Goal: Check status

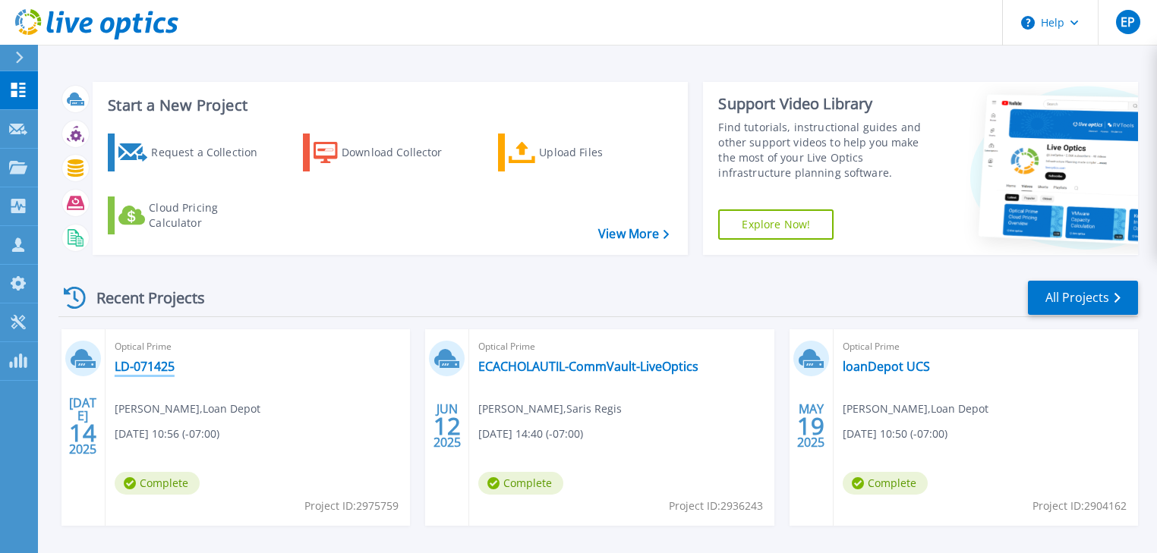
click at [149, 365] on link "LD-071425" at bounding box center [145, 366] width 60 height 15
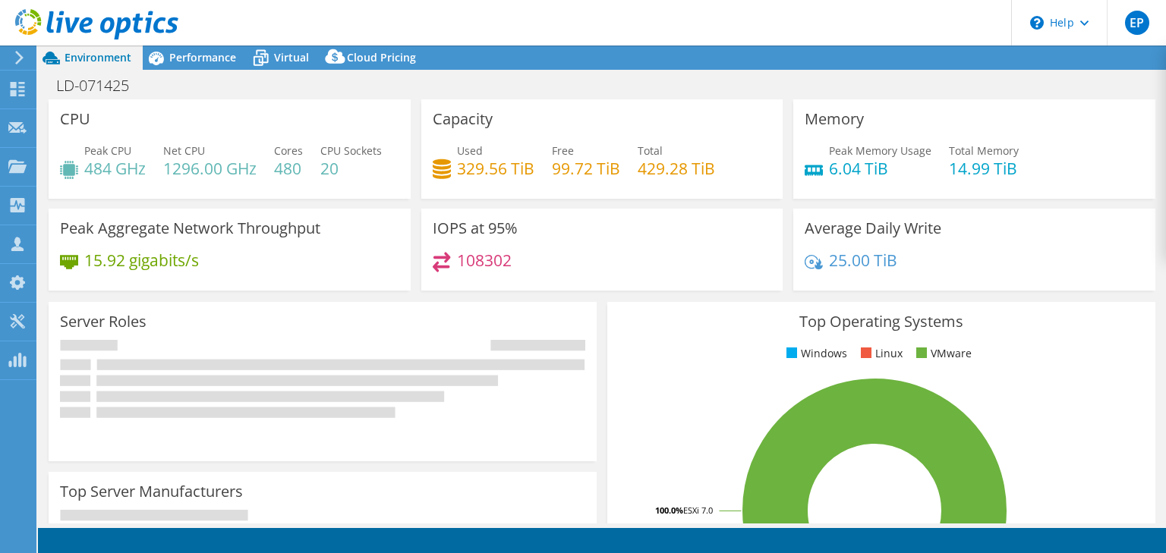
select select "USD"
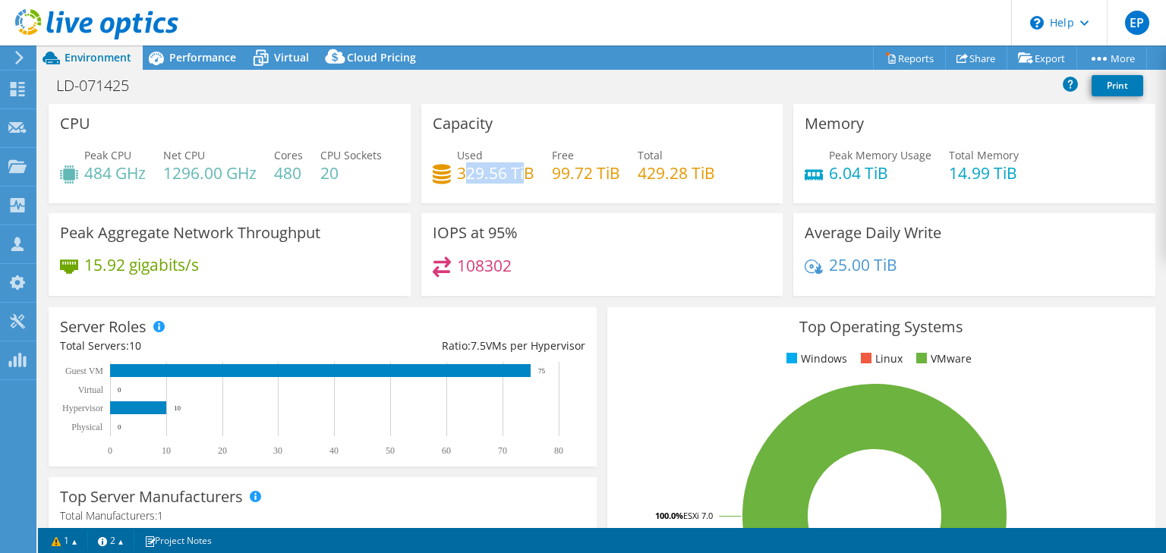
drag, startPoint x: 465, startPoint y: 171, endPoint x: 524, endPoint y: 172, distance: 59.2
click at [524, 172] on h4 "329.56 TiB" at bounding box center [495, 173] width 77 height 17
drag, startPoint x: 458, startPoint y: 175, endPoint x: 480, endPoint y: 175, distance: 22.0
click at [480, 175] on h4 "329.56 TiB" at bounding box center [495, 173] width 77 height 17
click at [15, 56] on icon at bounding box center [19, 58] width 11 height 14
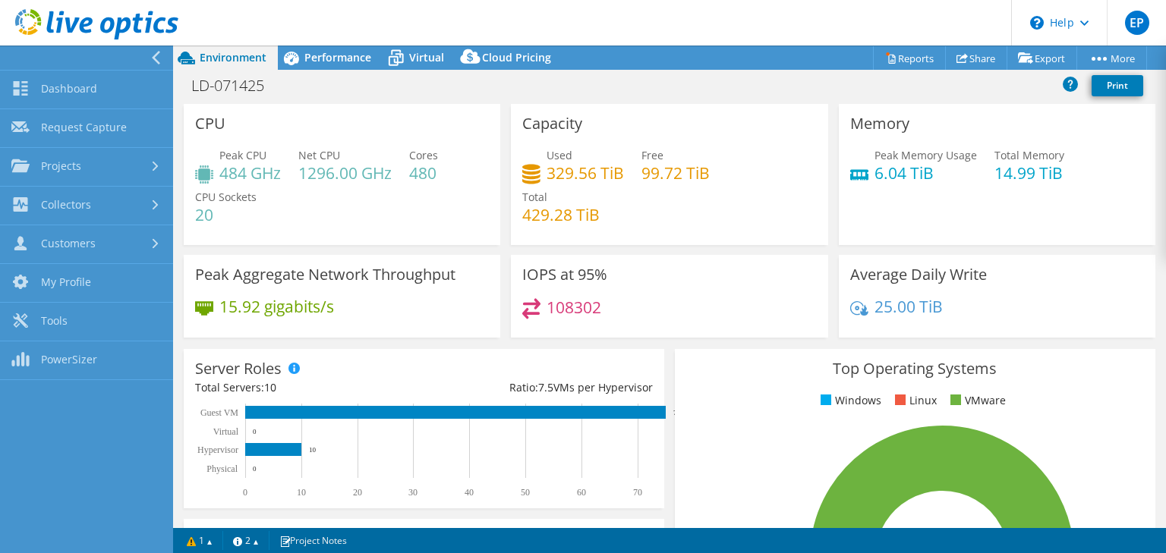
click at [444, 82] on div "LD-071425 Print" at bounding box center [669, 85] width 993 height 28
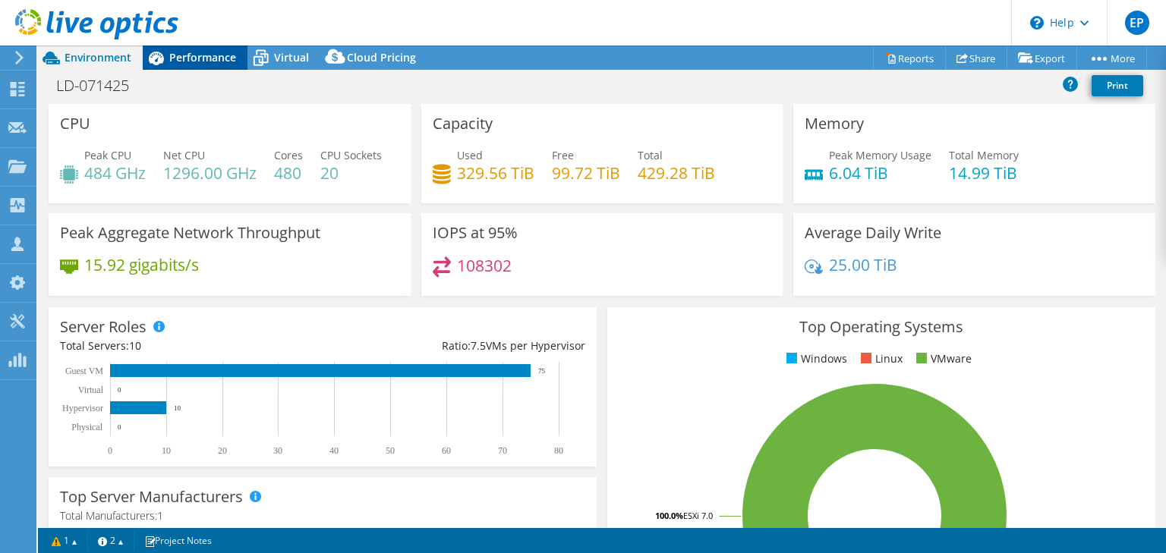
click at [153, 52] on icon at bounding box center [156, 59] width 15 height 14
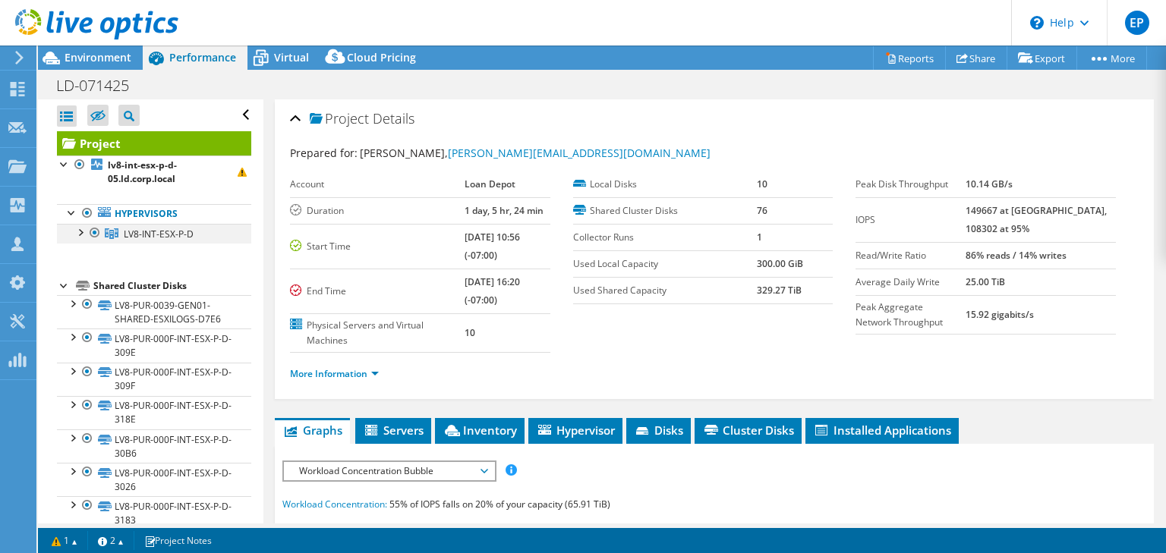
click at [83, 232] on div at bounding box center [79, 231] width 15 height 15
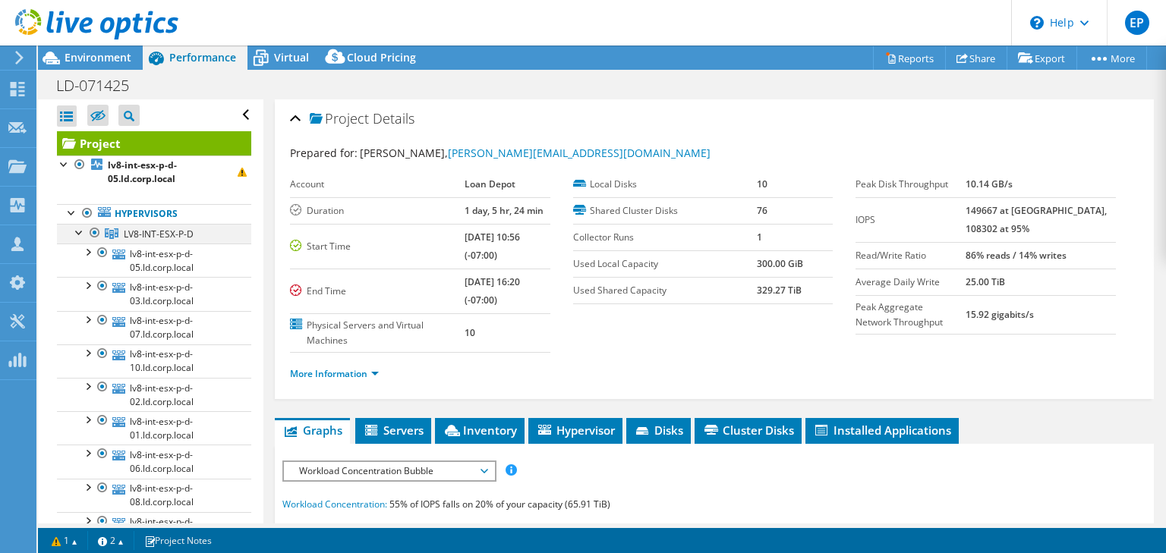
click at [76, 230] on div at bounding box center [79, 231] width 15 height 15
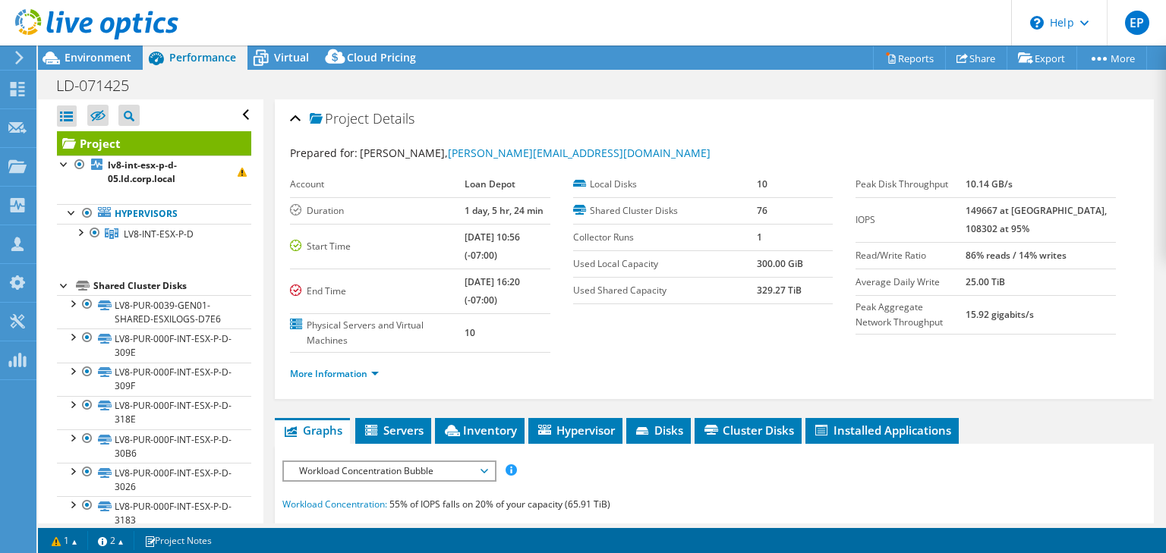
click at [18, 49] on div at bounding box center [89, 25] width 178 height 51
click at [47, 88] on div "Dashboard" at bounding box center [71, 90] width 71 height 38
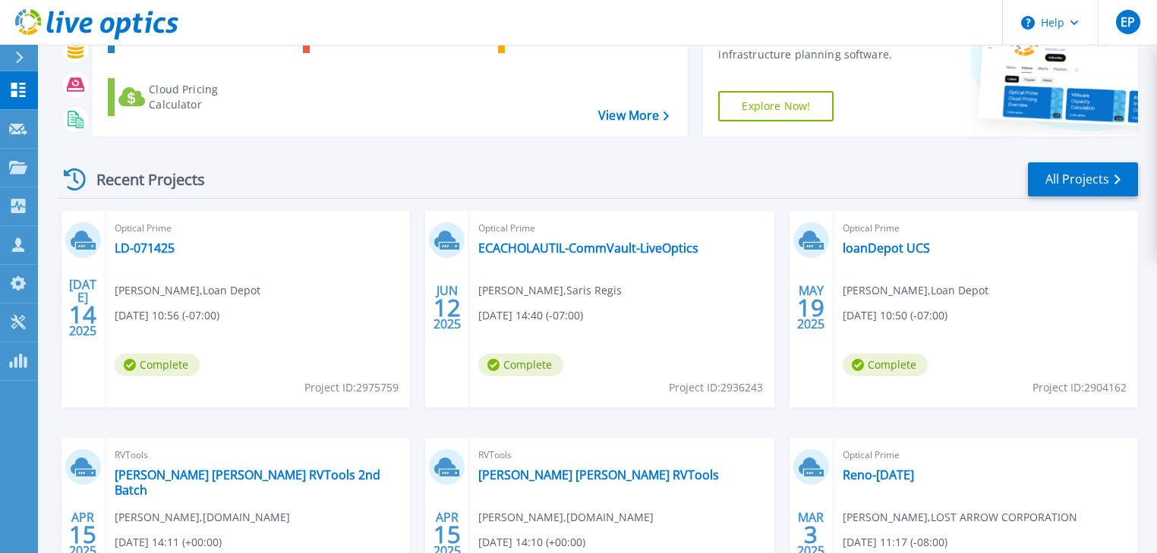
scroll to position [121, 0]
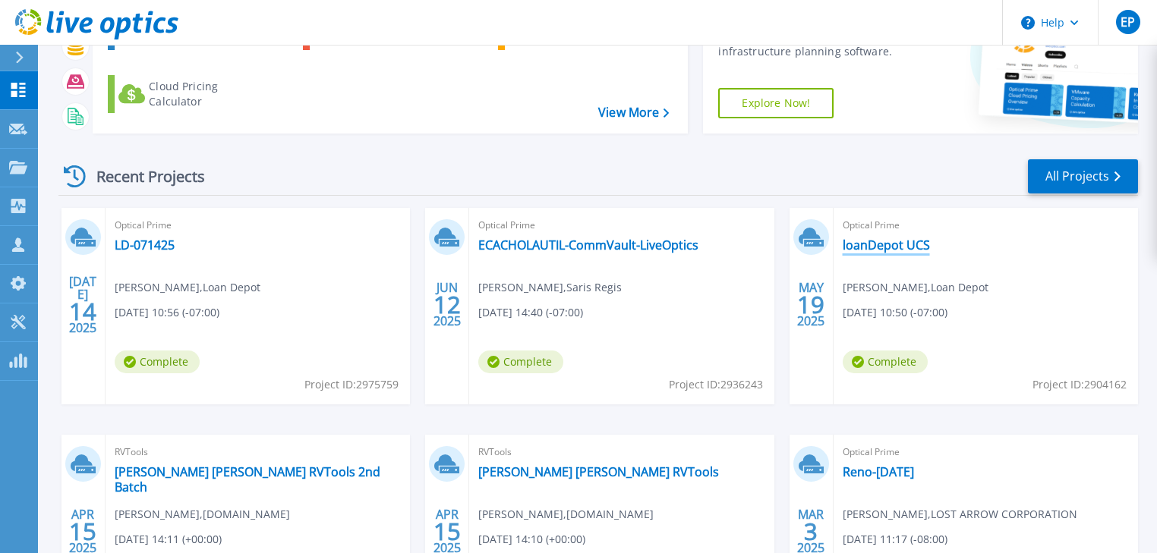
click at [871, 253] on div "Optical Prime loanDepot UCS Bryan Ho , Loan Depot 05/19/2025, 10:50 (-07:00) Co…" at bounding box center [986, 306] width 304 height 197
click at [881, 244] on link "loanDepot UCS" at bounding box center [886, 245] width 87 height 15
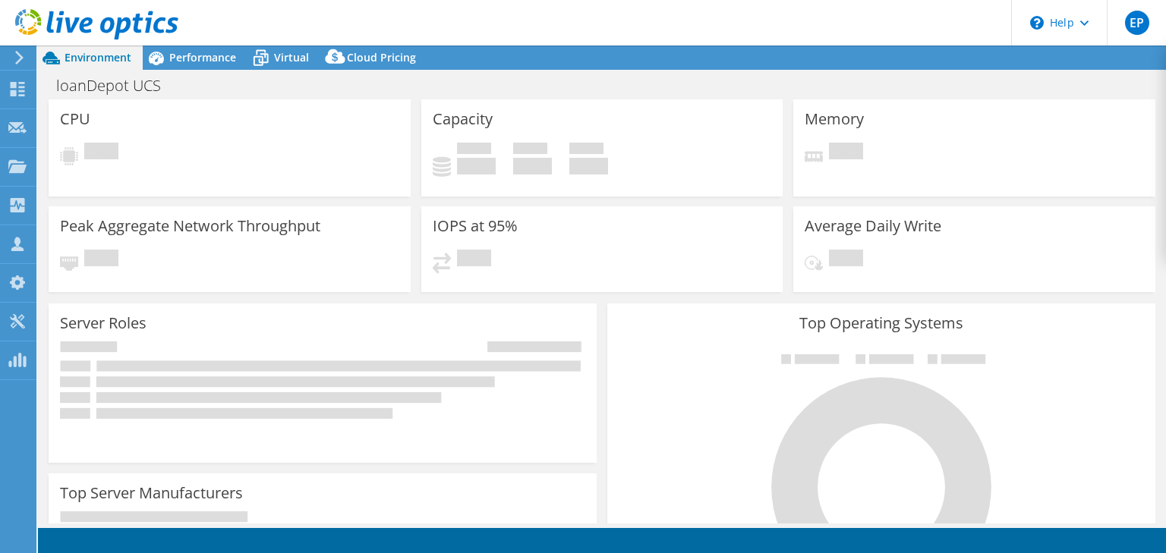
select select "USD"
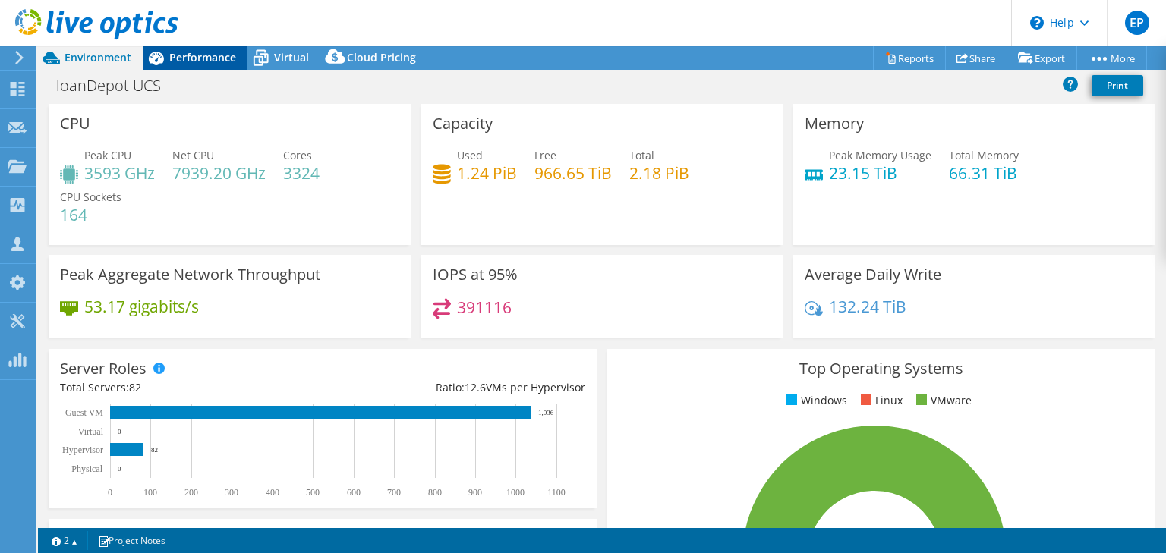
click at [189, 55] on span "Performance" at bounding box center [202, 57] width 67 height 14
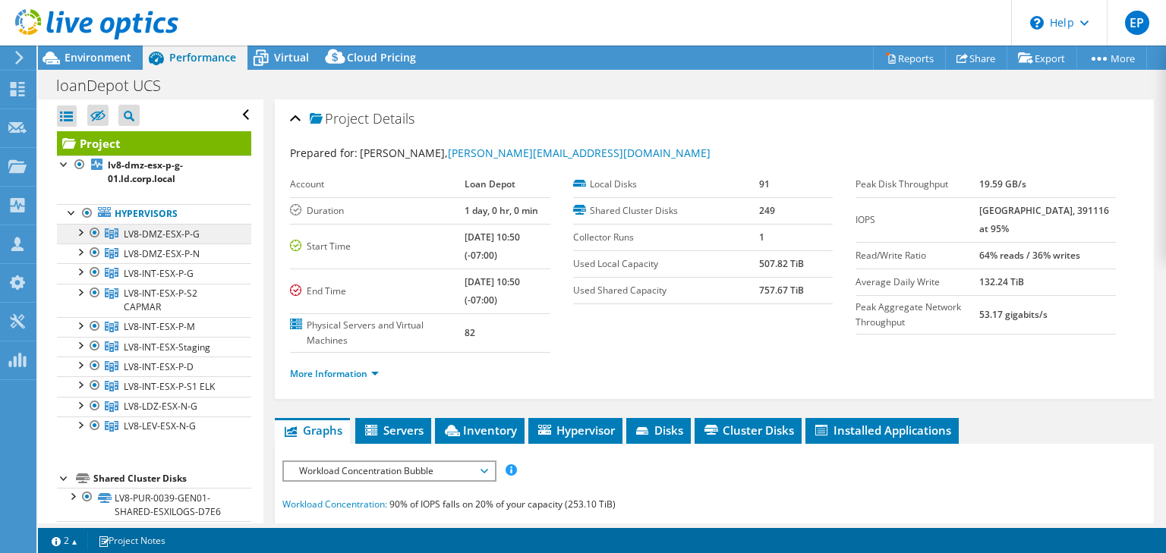
click at [165, 236] on span "LV8-DMZ-ESX-P-G" at bounding box center [162, 234] width 76 height 13
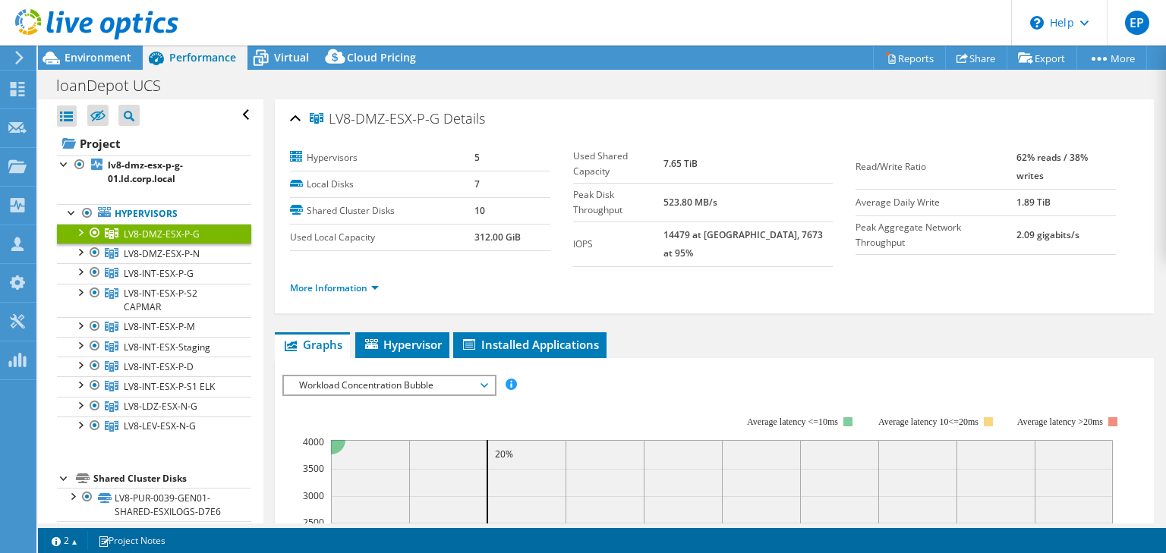
click at [188, 236] on span "LV8-DMZ-ESX-P-G" at bounding box center [162, 234] width 76 height 13
click at [84, 210] on div at bounding box center [87, 213] width 15 height 18
click at [94, 234] on div at bounding box center [94, 233] width 15 height 18
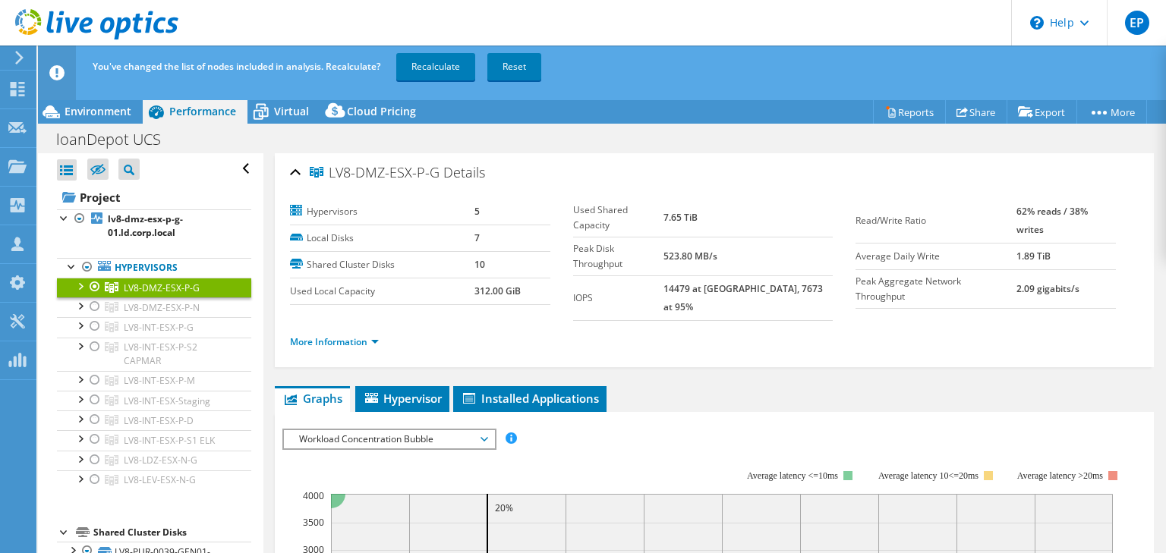
click at [420, 61] on link "Recalculate" at bounding box center [435, 66] width 79 height 27
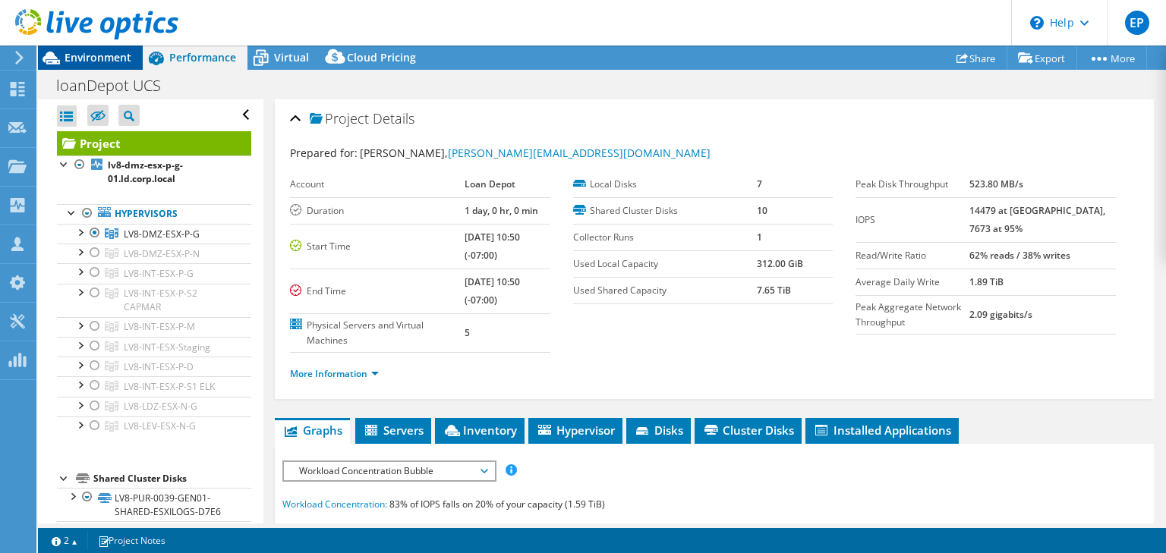
click at [97, 62] on span "Environment" at bounding box center [98, 57] width 67 height 14
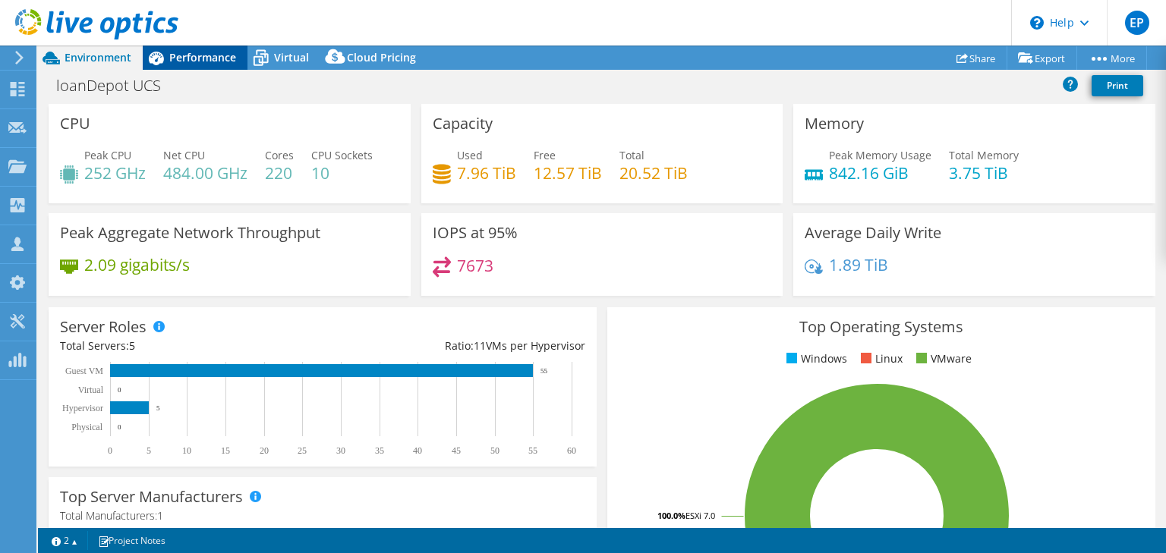
click at [187, 55] on span "Performance" at bounding box center [202, 57] width 67 height 14
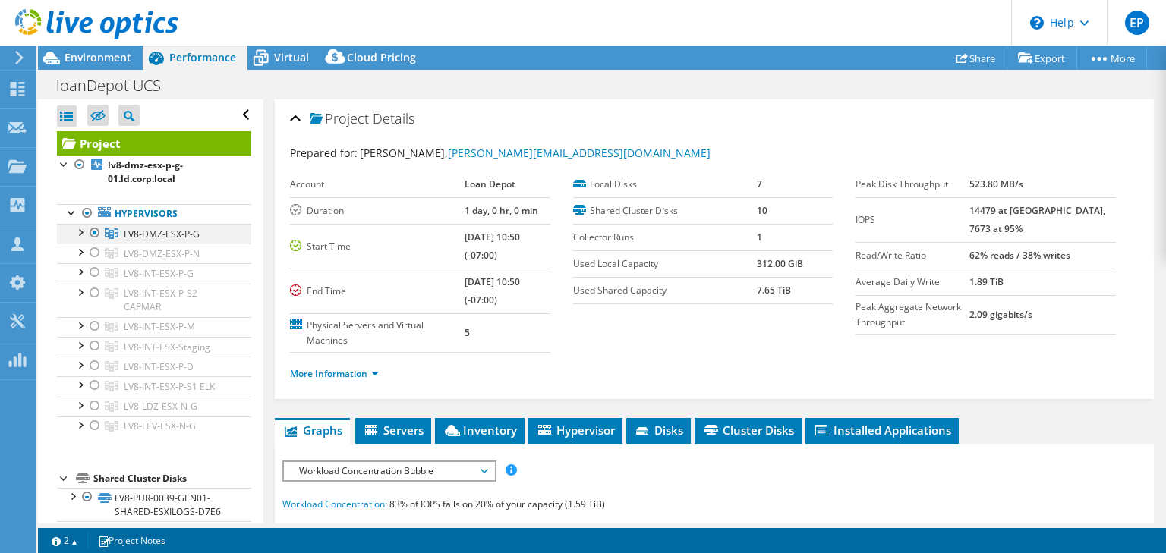
click at [95, 232] on div at bounding box center [94, 233] width 15 height 18
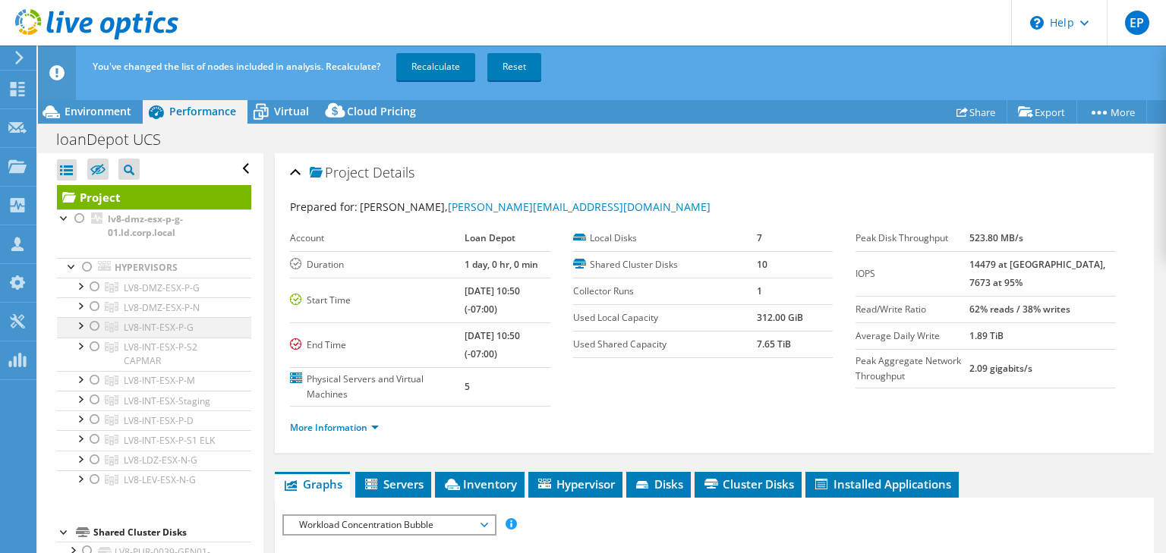
click at [99, 322] on div at bounding box center [94, 326] width 15 height 18
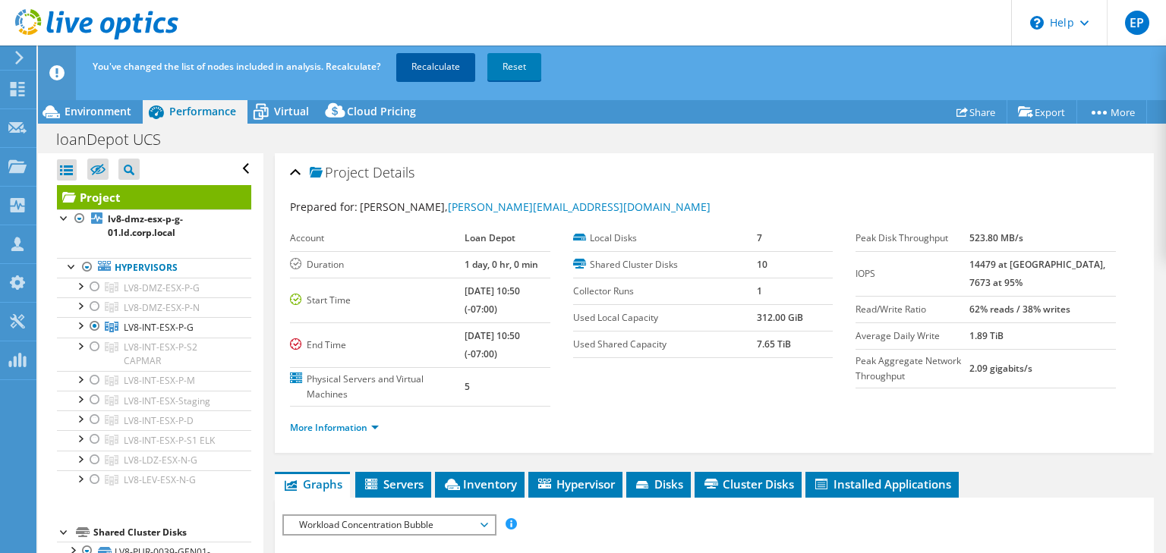
click at [448, 66] on link "Recalculate" at bounding box center [435, 66] width 79 height 27
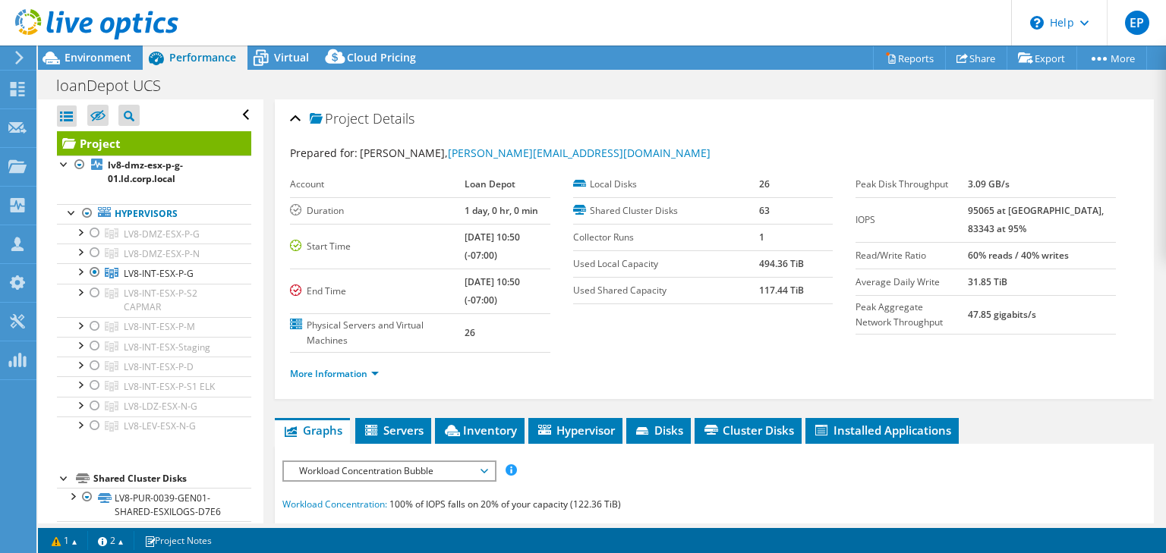
click at [115, 57] on span "Environment" at bounding box center [98, 57] width 67 height 14
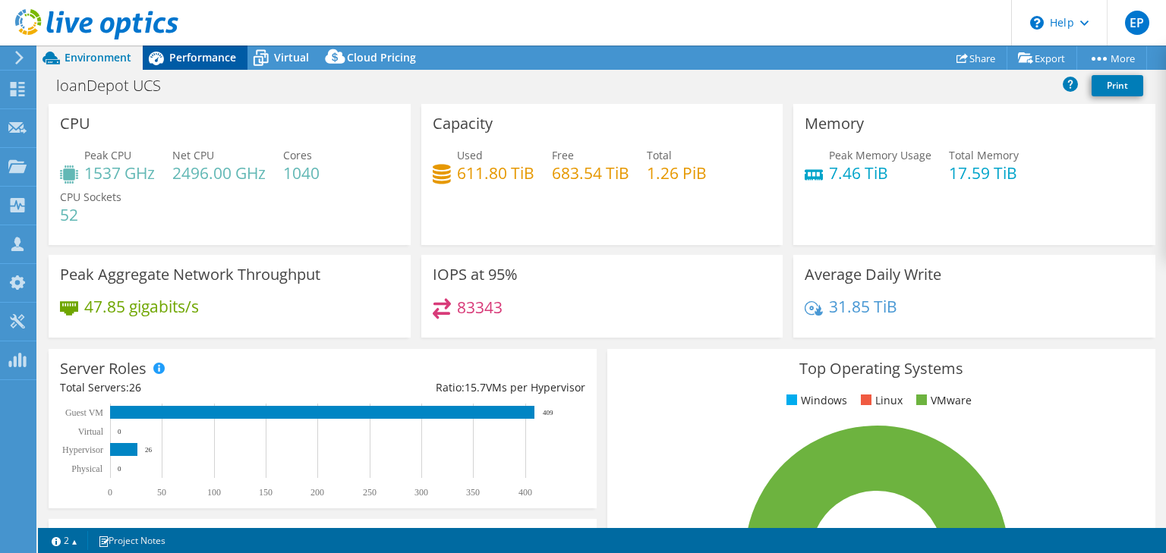
click at [205, 58] on span "Performance" at bounding box center [202, 57] width 67 height 14
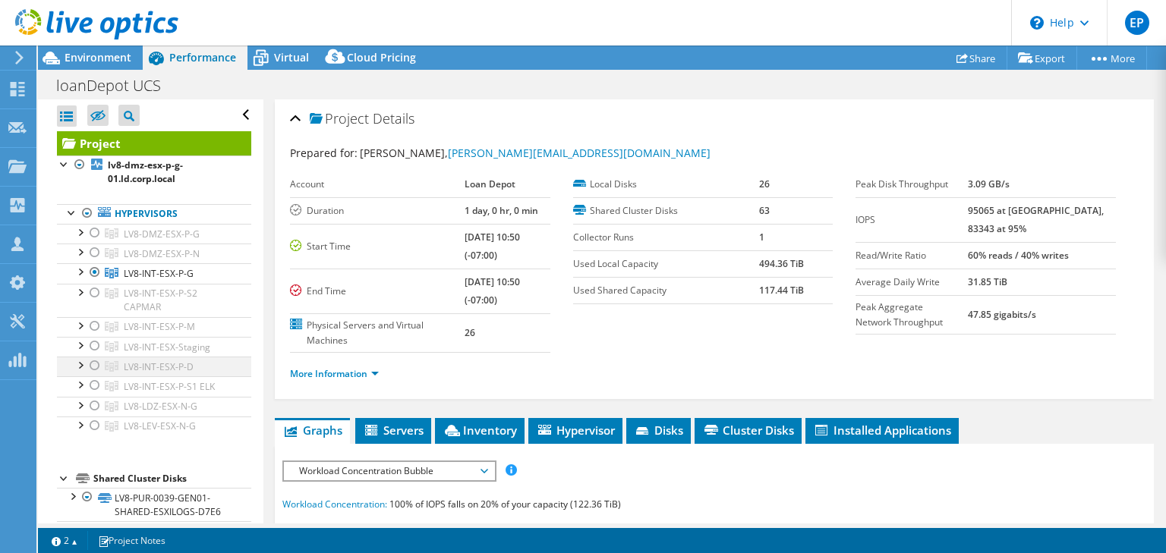
click at [94, 366] on div at bounding box center [94, 366] width 15 height 18
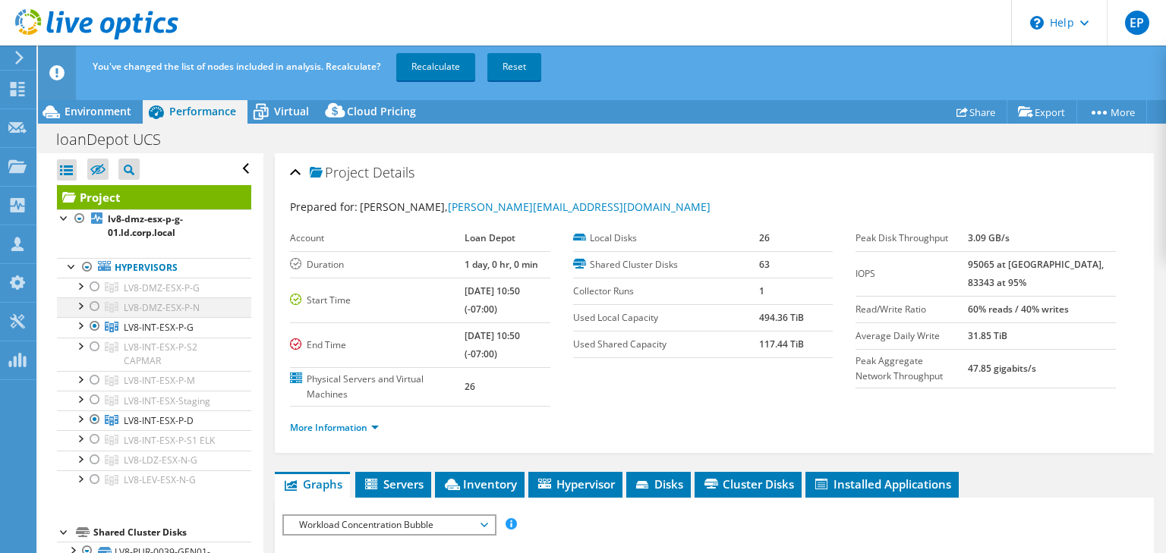
click at [94, 270] on li "Hypervisors LV8-DMZ-ESX-P-G lv8-dmz-esx-p-g-01.ld.corp.local" at bounding box center [154, 374] width 194 height 232
click at [90, 325] on div at bounding box center [94, 326] width 15 height 18
drag, startPoint x: 428, startPoint y: 65, endPoint x: 314, endPoint y: 498, distance: 447.4
click at [428, 65] on link "Recalculate" at bounding box center [435, 66] width 79 height 27
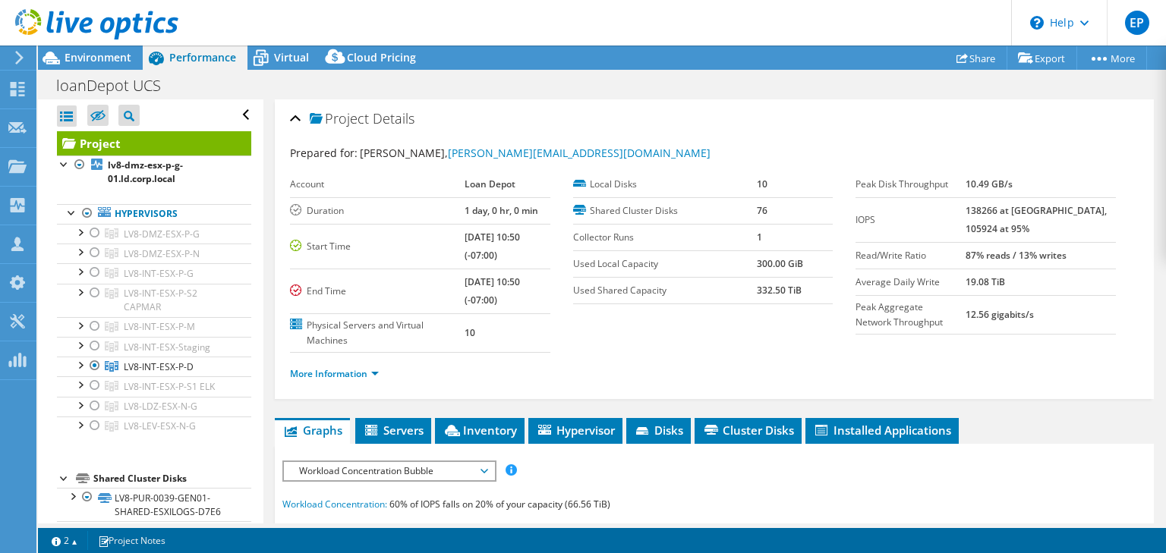
select select "USD"
click at [94, 49] on div at bounding box center [89, 25] width 178 height 51
click at [117, 61] on span "Environment" at bounding box center [98, 57] width 67 height 14
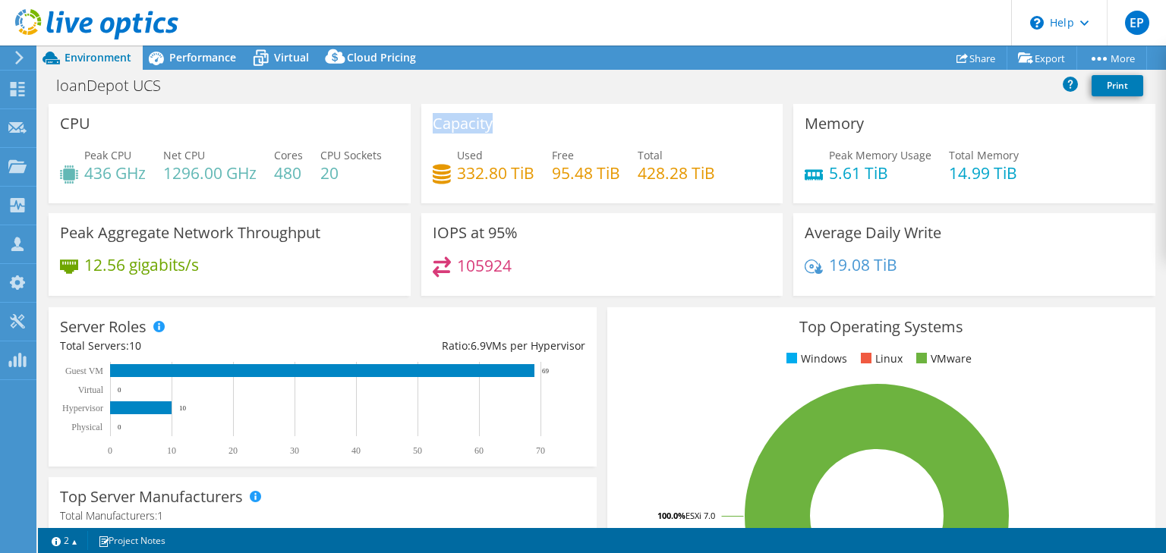
drag, startPoint x: 496, startPoint y: 118, endPoint x: 427, endPoint y: 122, distance: 68.5
click at [427, 122] on div "Capacity Used 332.80 TiB Free 95.48 TiB Total 428.28 TiB" at bounding box center [602, 153] width 362 height 99
click at [184, 54] on span "Performance" at bounding box center [202, 57] width 67 height 14
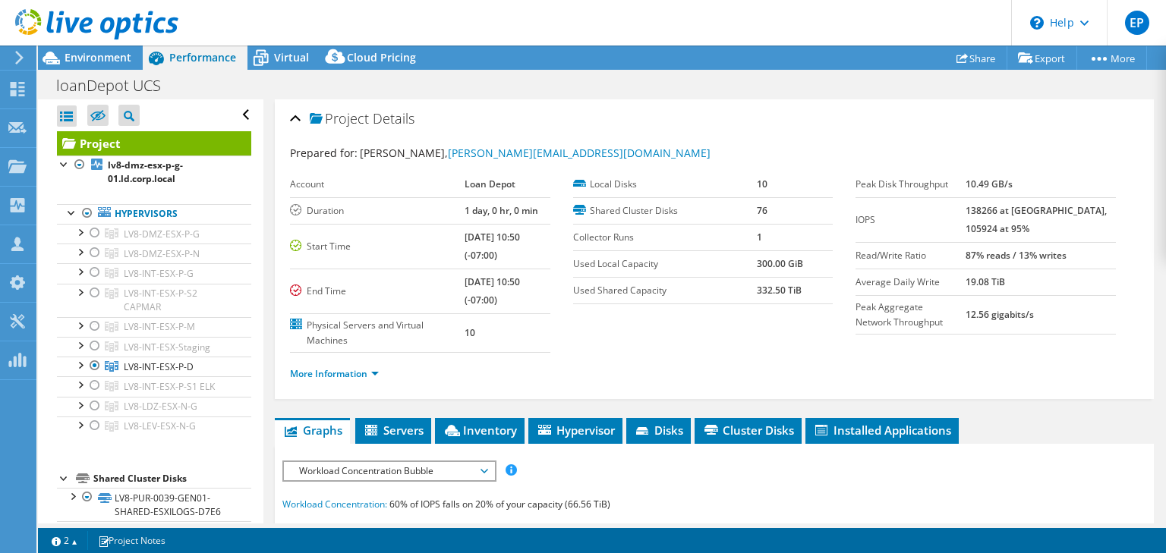
drag, startPoint x: 100, startPoint y: 60, endPoint x: 108, endPoint y: 58, distance: 7.9
click at [100, 60] on span "Environment" at bounding box center [98, 57] width 67 height 14
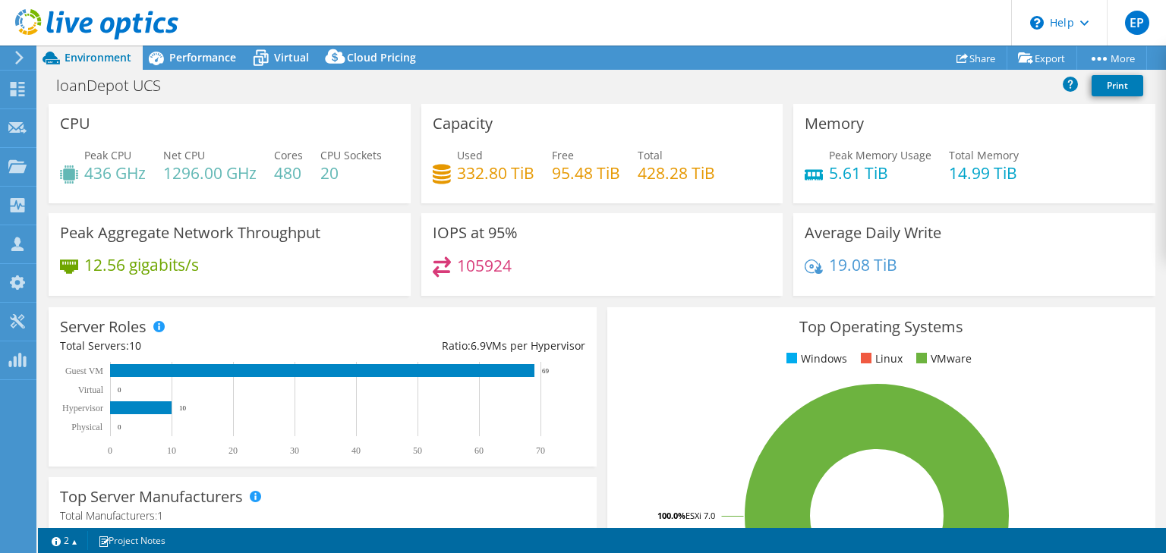
drag, startPoint x: 194, startPoint y: 54, endPoint x: 133, endPoint y: 172, distance: 132.4
click at [194, 54] on span "Performance" at bounding box center [202, 57] width 67 height 14
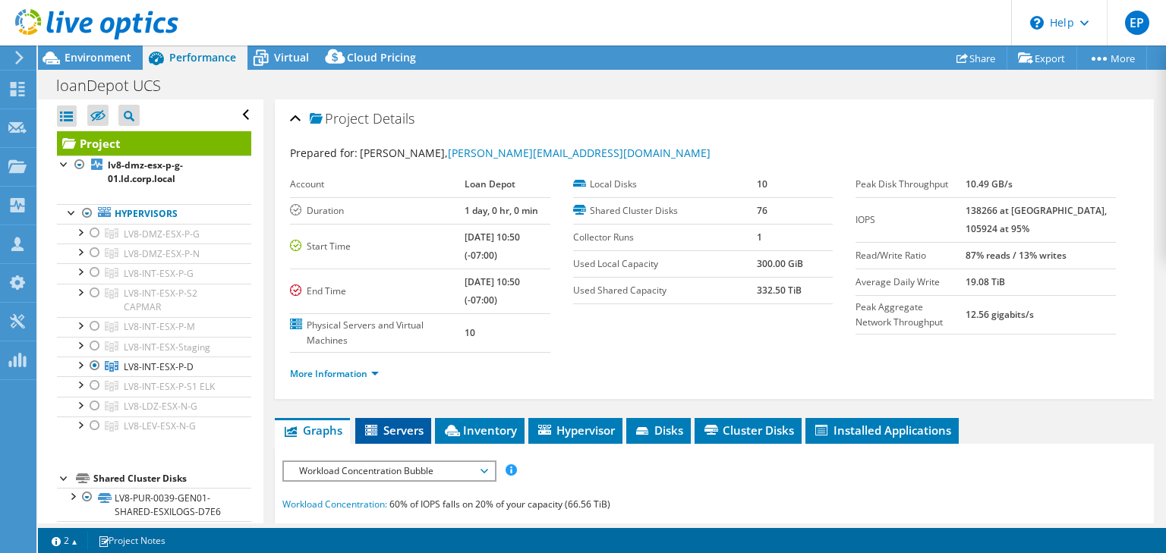
click at [398, 433] on span "Servers" at bounding box center [393, 430] width 61 height 15
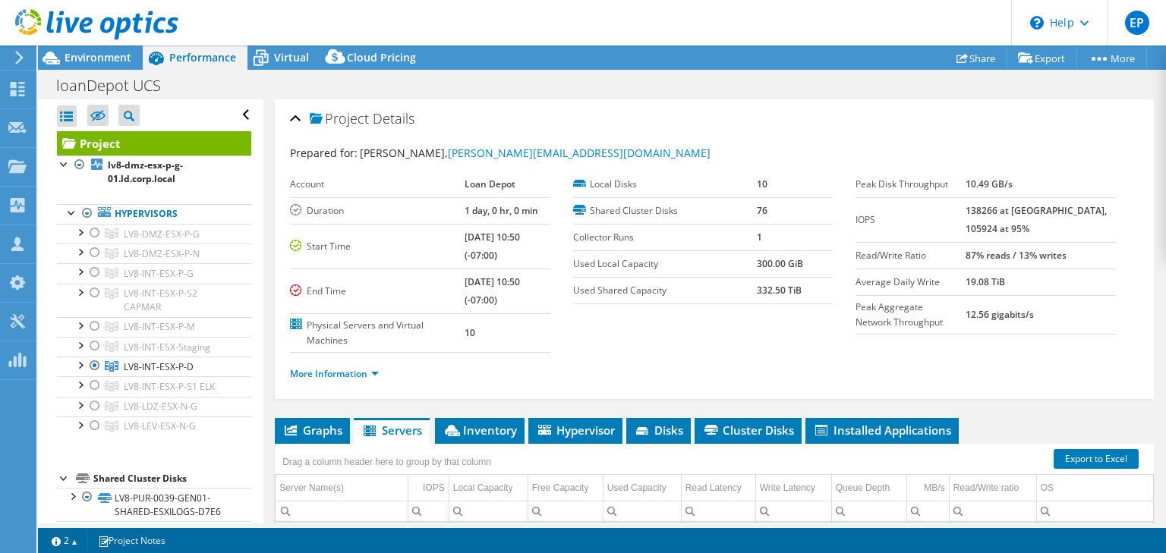
drag, startPoint x: 21, startPoint y: 472, endPoint x: 22, endPoint y: 460, distance: 12.2
click at [191, 241] on span "LV8-INT-ESX-P-M" at bounding box center [162, 234] width 76 height 13
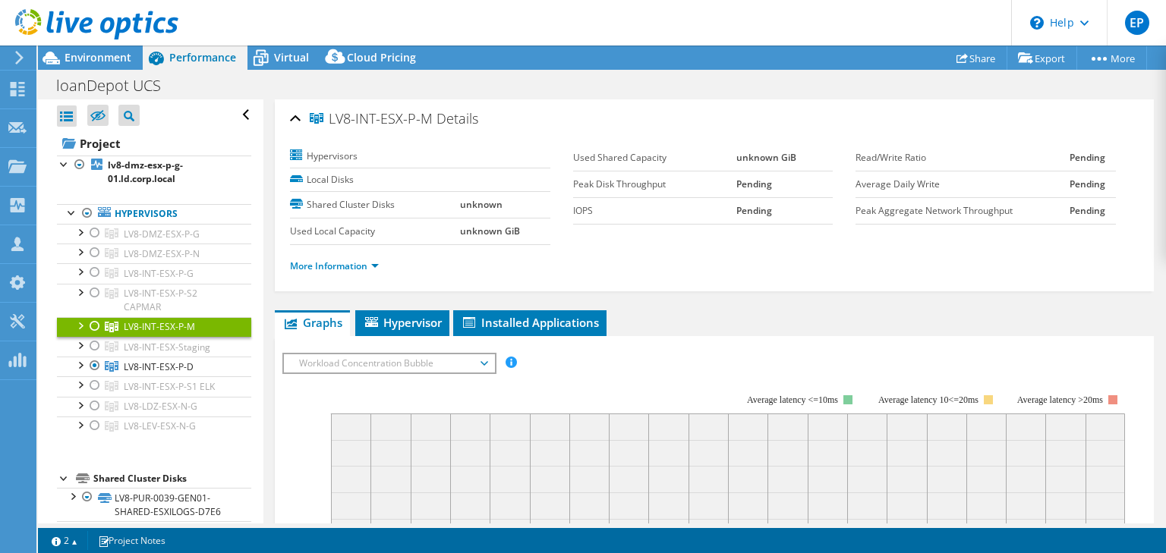
drag, startPoint x: 96, startPoint y: 365, endPoint x: 95, endPoint y: 326, distance: 38.7
click at [96, 365] on div at bounding box center [94, 366] width 15 height 18
click at [93, 326] on div at bounding box center [94, 326] width 15 height 18
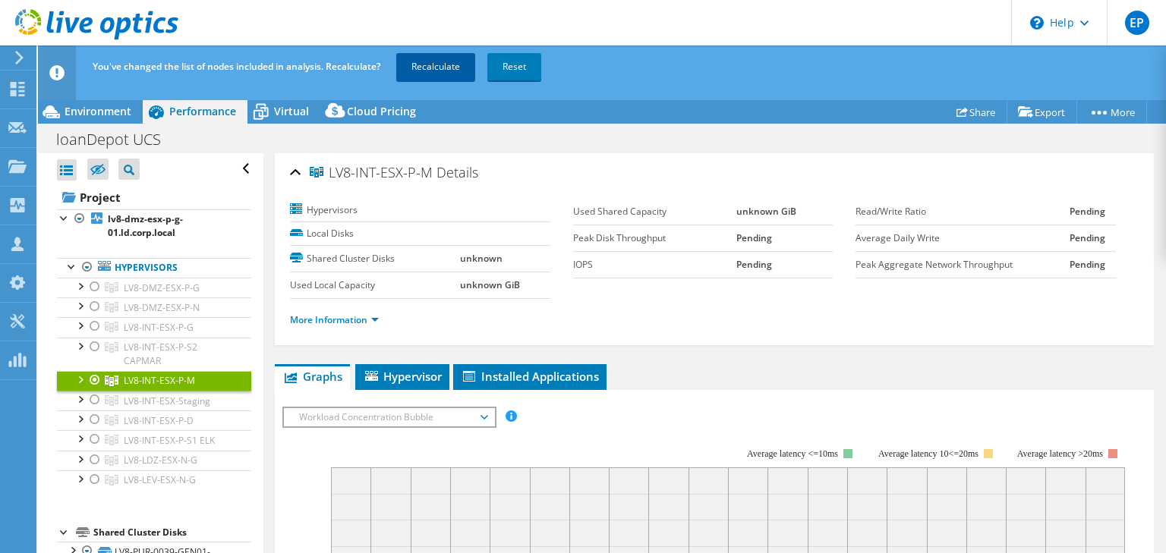
click at [431, 65] on link "Recalculate" at bounding box center [435, 66] width 79 height 27
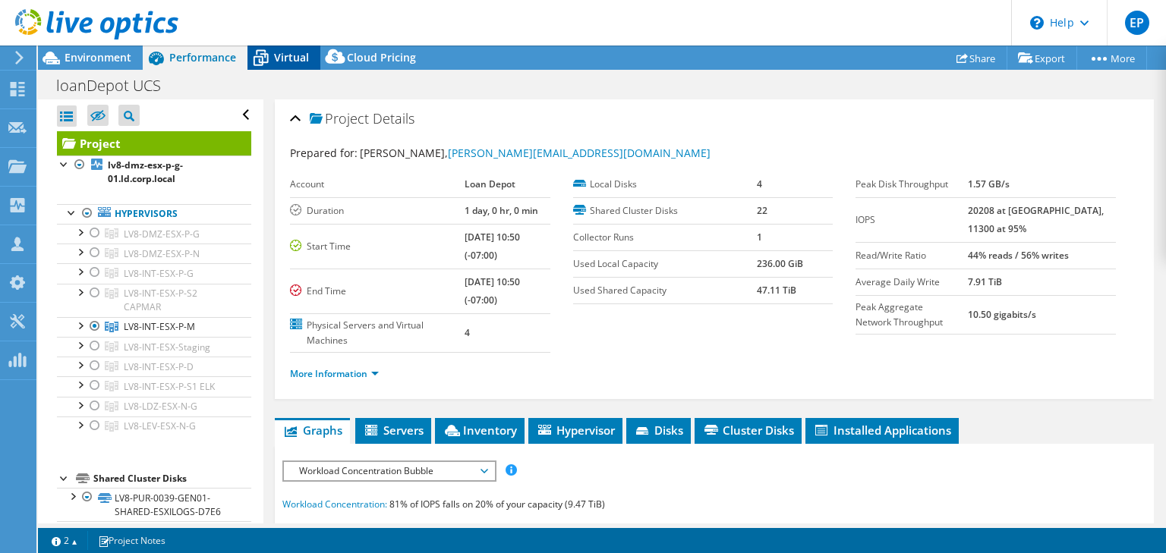
click at [281, 58] on span "Virtual" at bounding box center [291, 57] width 35 height 14
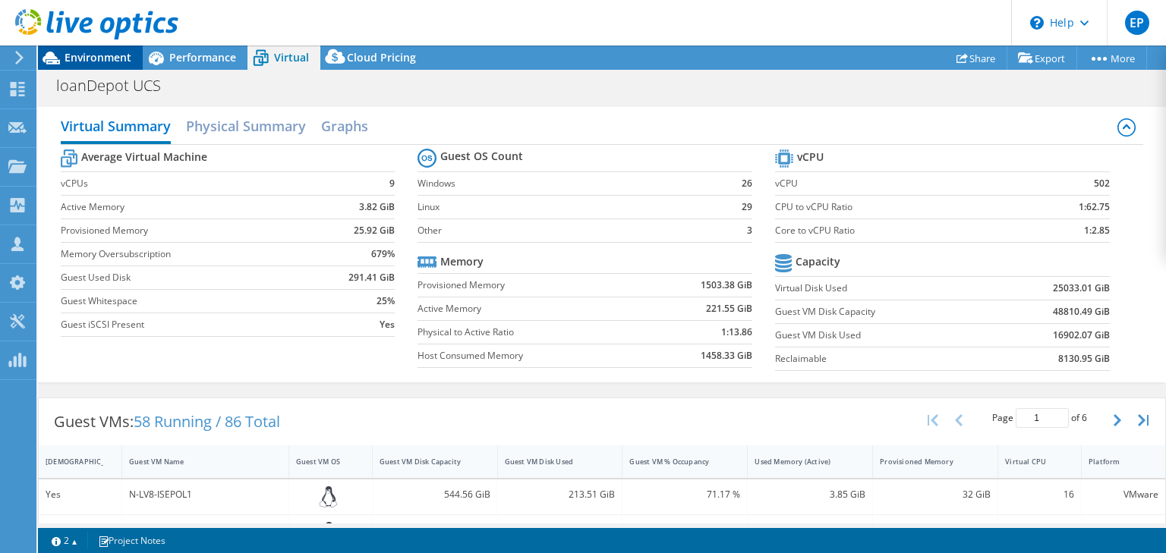
click at [108, 63] on span "Environment" at bounding box center [98, 57] width 67 height 14
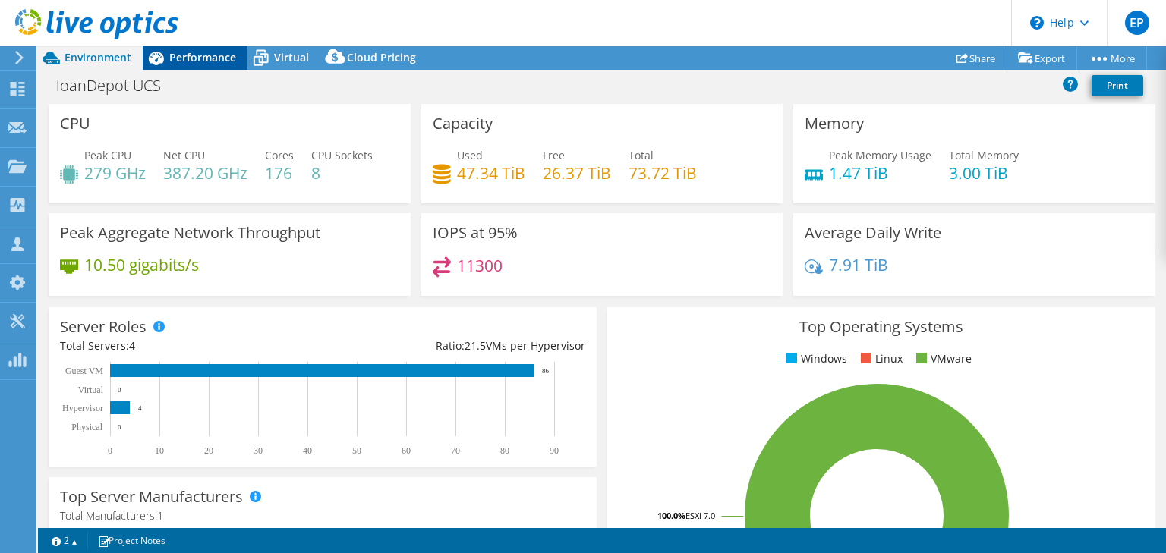
click at [210, 53] on span "Performance" at bounding box center [202, 57] width 67 height 14
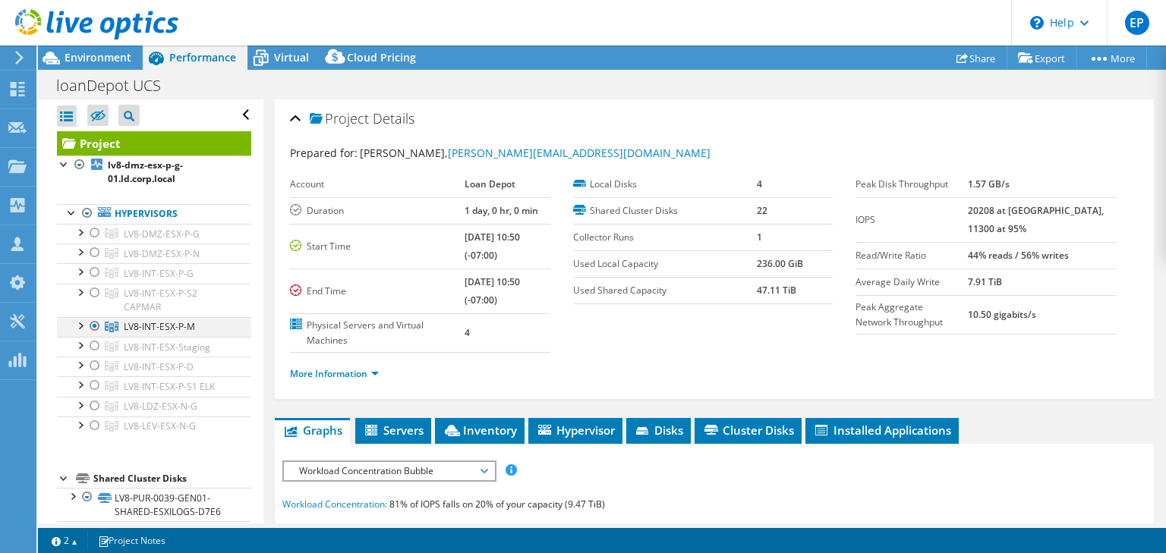
click at [94, 326] on div at bounding box center [94, 326] width 15 height 18
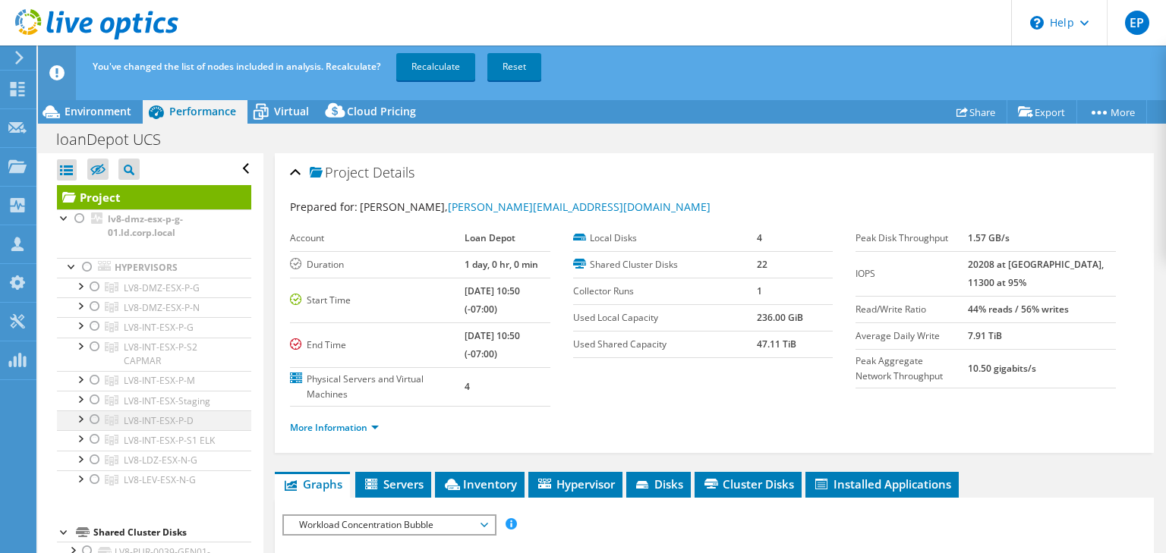
click at [92, 419] on div at bounding box center [94, 420] width 15 height 18
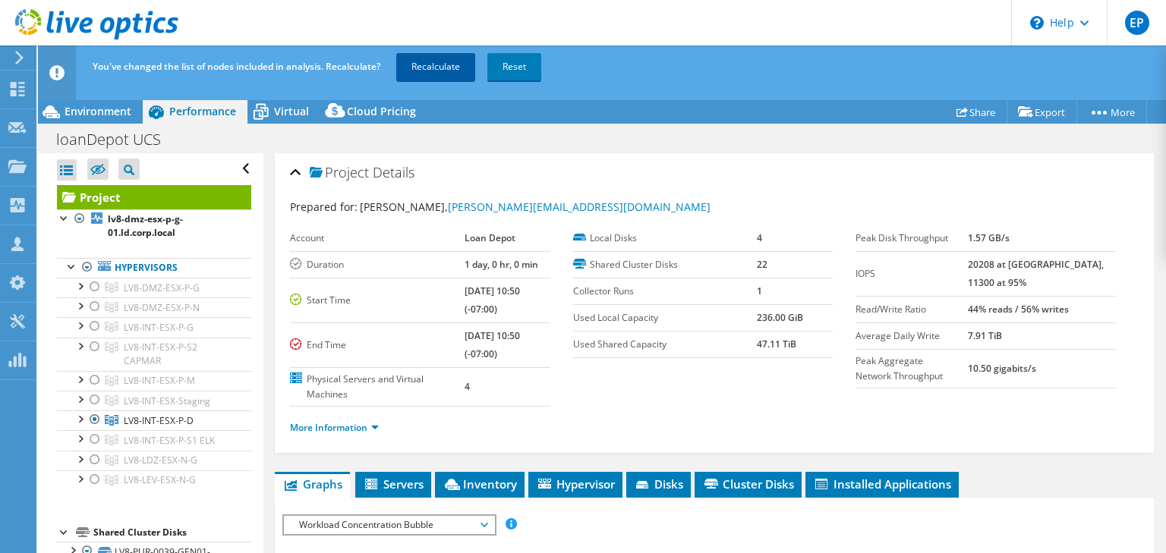
click at [446, 68] on link "Recalculate" at bounding box center [435, 66] width 79 height 27
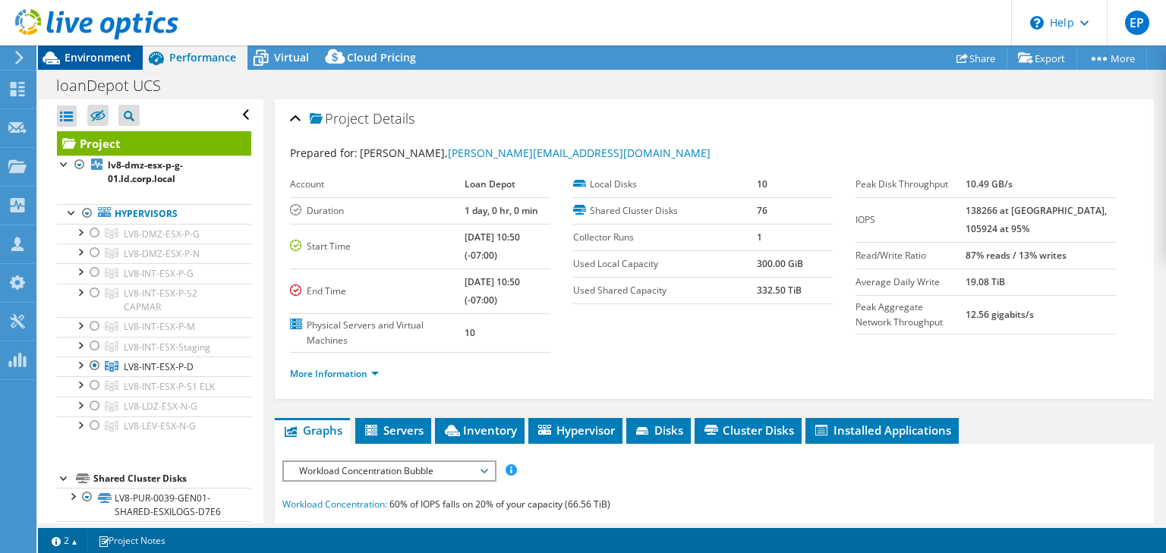
click at [87, 58] on span "Environment" at bounding box center [98, 57] width 67 height 14
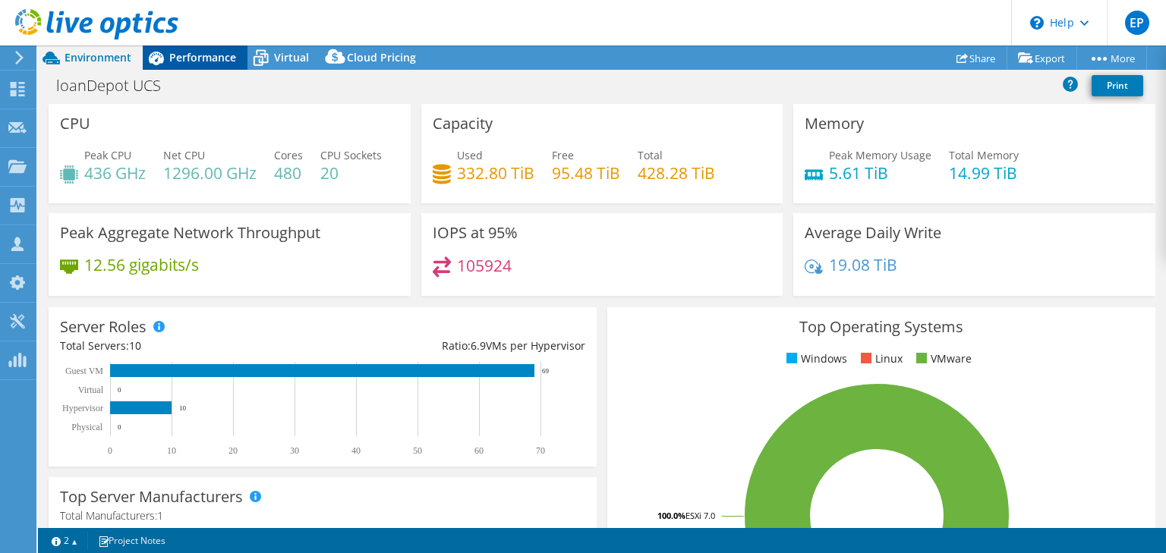
click at [198, 60] on span "Performance" at bounding box center [202, 57] width 67 height 14
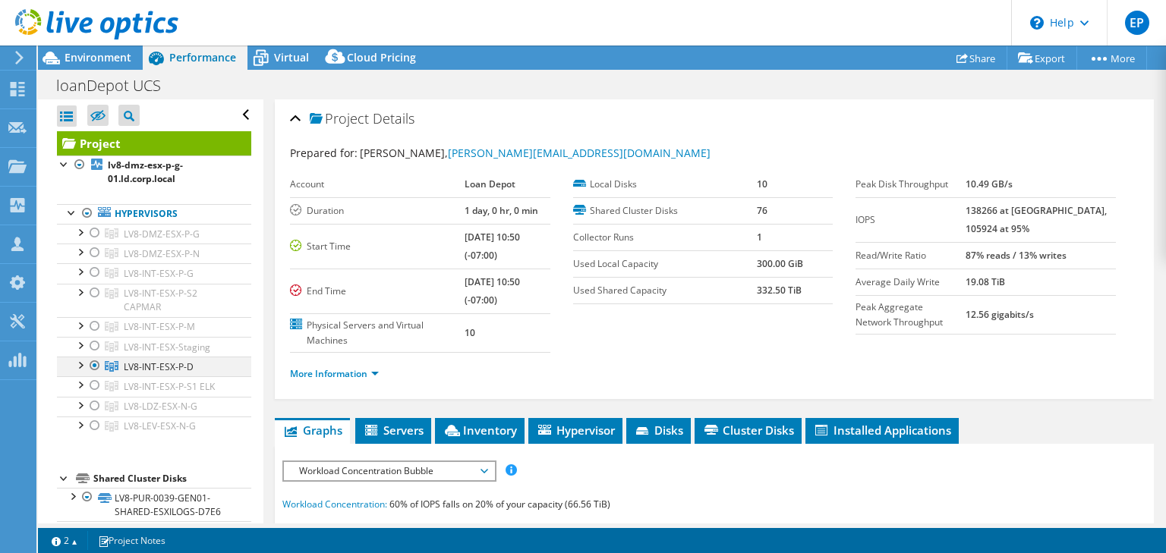
click at [94, 363] on div at bounding box center [94, 366] width 15 height 18
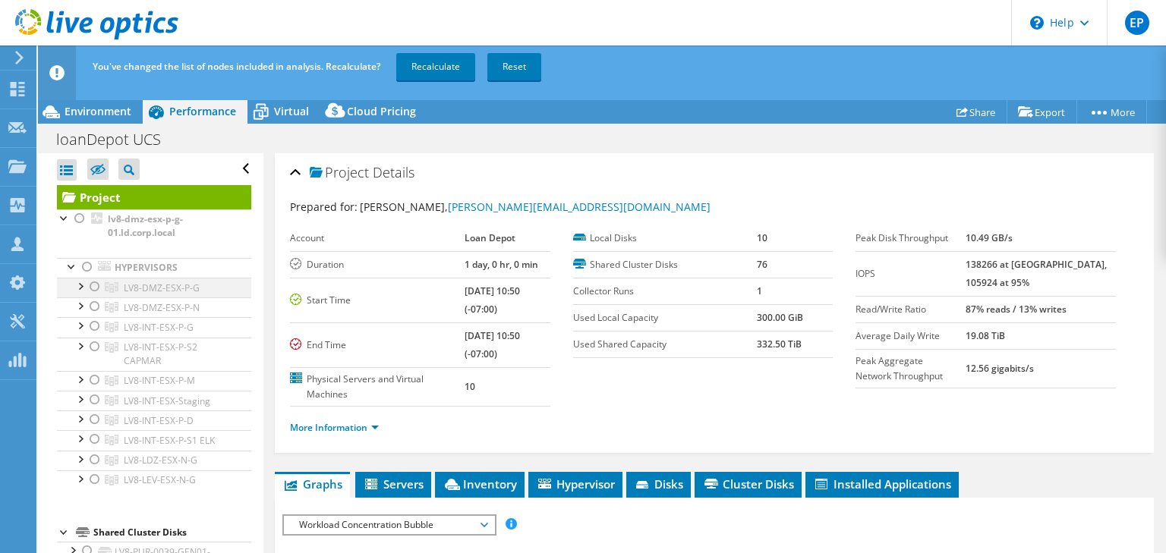
click at [96, 285] on div at bounding box center [94, 287] width 15 height 18
click at [96, 287] on div at bounding box center [94, 287] width 15 height 18
click at [92, 326] on div at bounding box center [94, 326] width 15 height 18
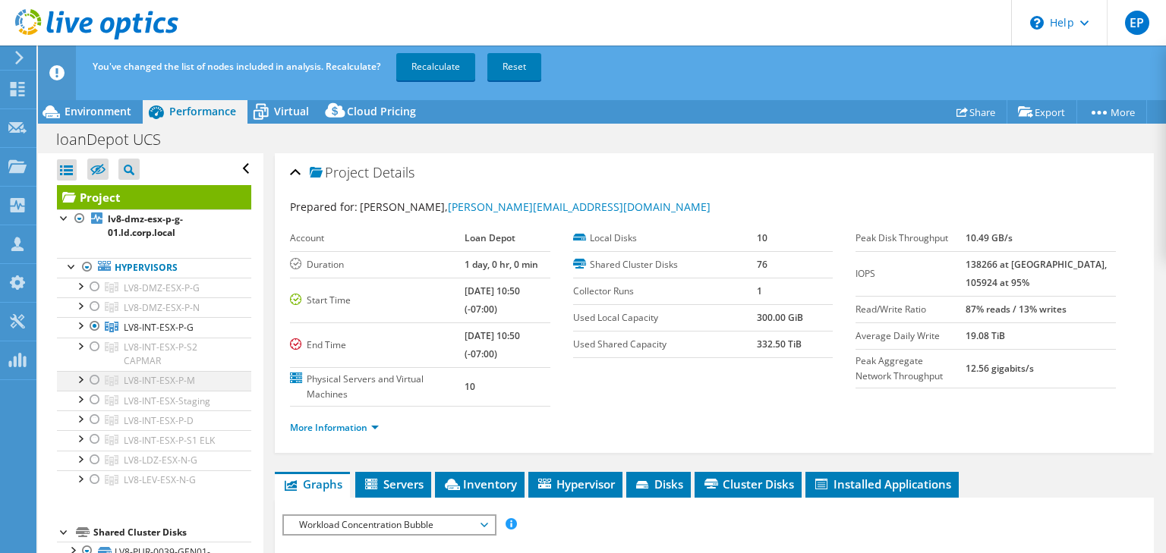
click at [94, 383] on div at bounding box center [94, 380] width 15 height 18
drag, startPoint x: 414, startPoint y: 78, endPoint x: 185, endPoint y: 169, distance: 246.4
click at [415, 77] on link "Recalculate" at bounding box center [435, 66] width 79 height 27
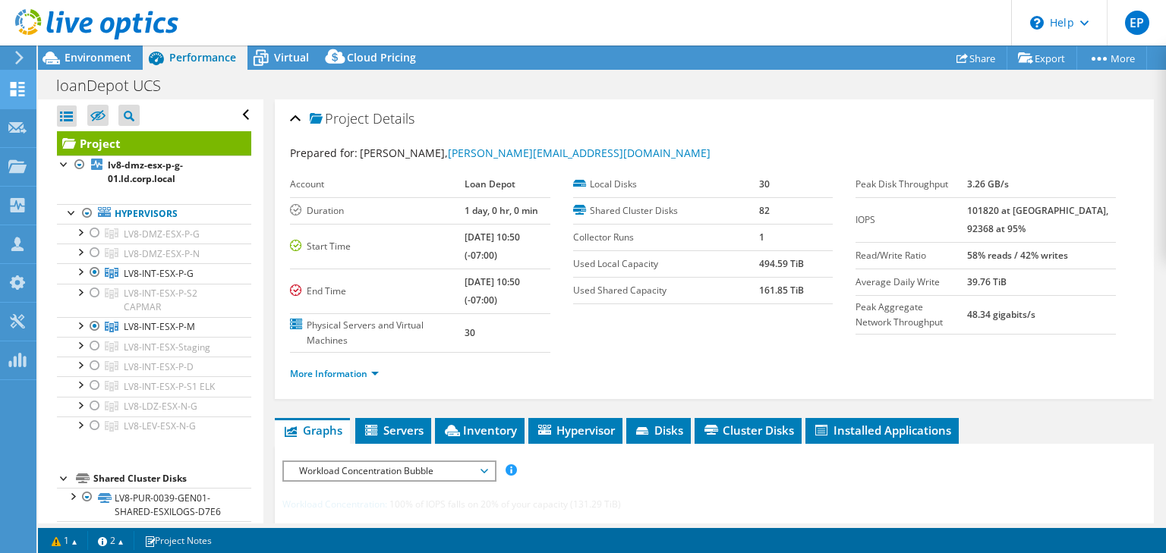
click at [106, 63] on span "Environment" at bounding box center [98, 57] width 67 height 14
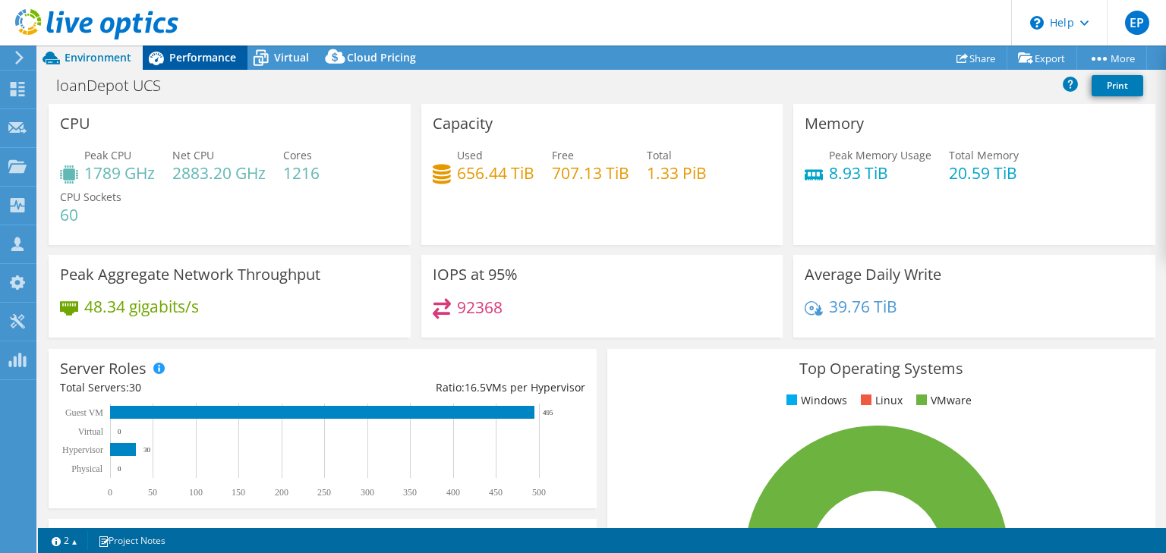
click at [205, 56] on span "Performance" at bounding box center [202, 57] width 67 height 14
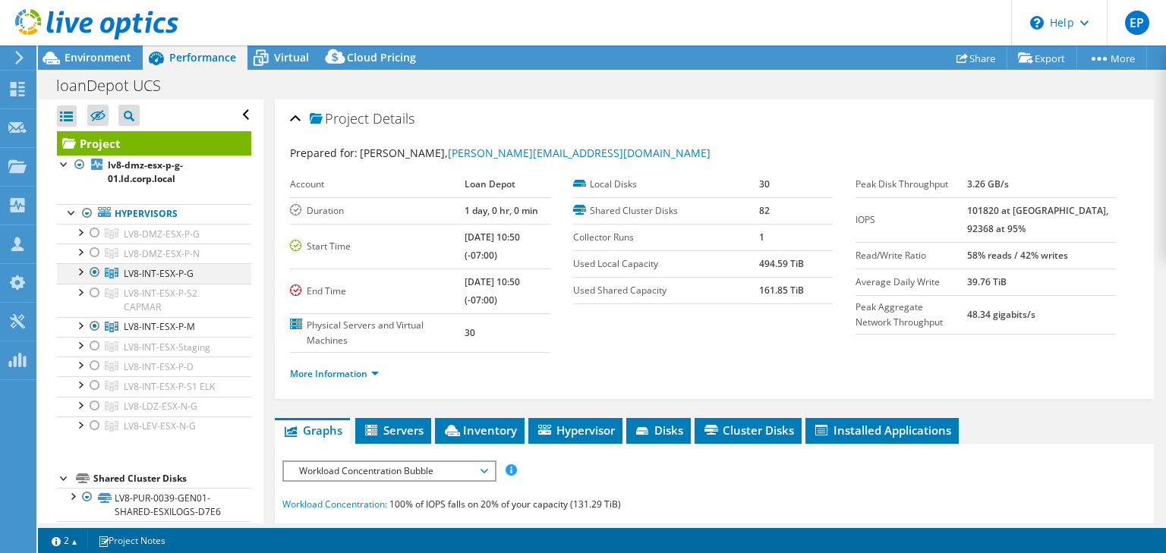
click at [94, 272] on div at bounding box center [94, 272] width 15 height 18
click at [94, 326] on div at bounding box center [94, 326] width 15 height 18
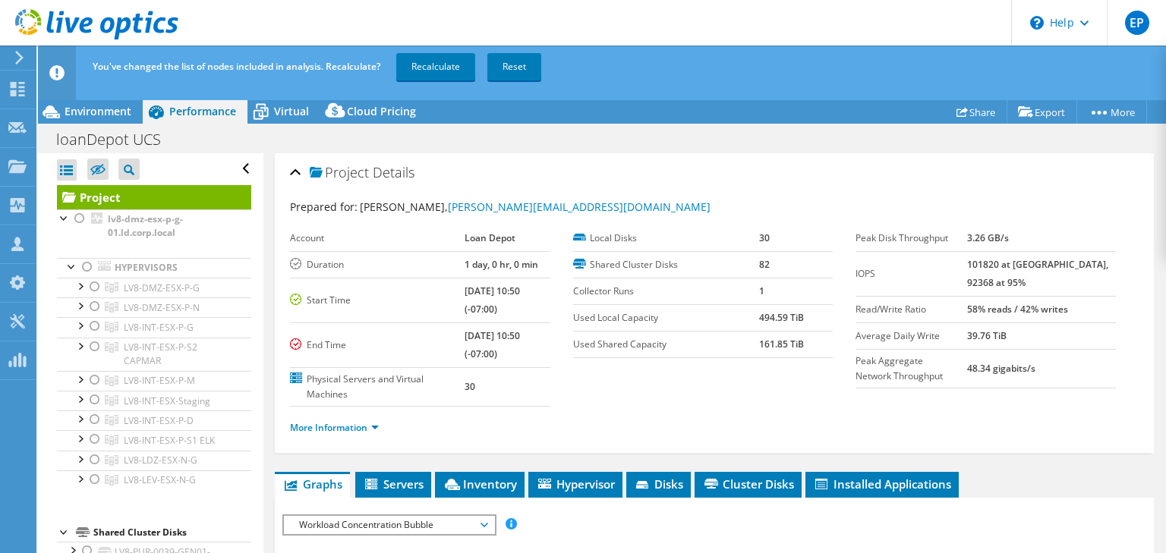
select select "USD"
click at [95, 291] on div at bounding box center [94, 287] width 15 height 18
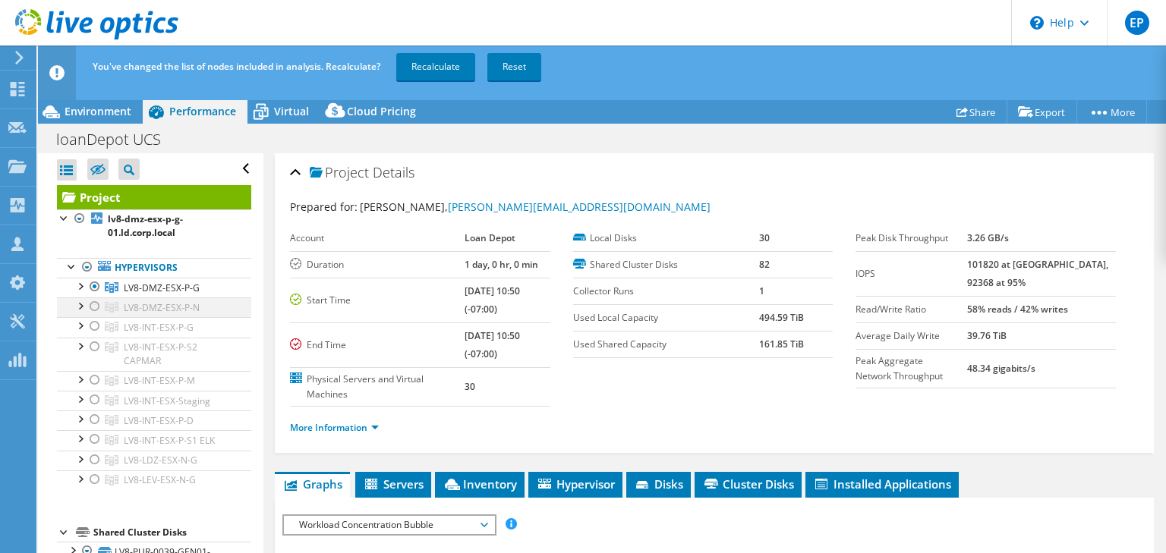
click at [94, 305] on div at bounding box center [94, 307] width 15 height 18
click at [430, 70] on link "Recalculate" at bounding box center [435, 66] width 79 height 27
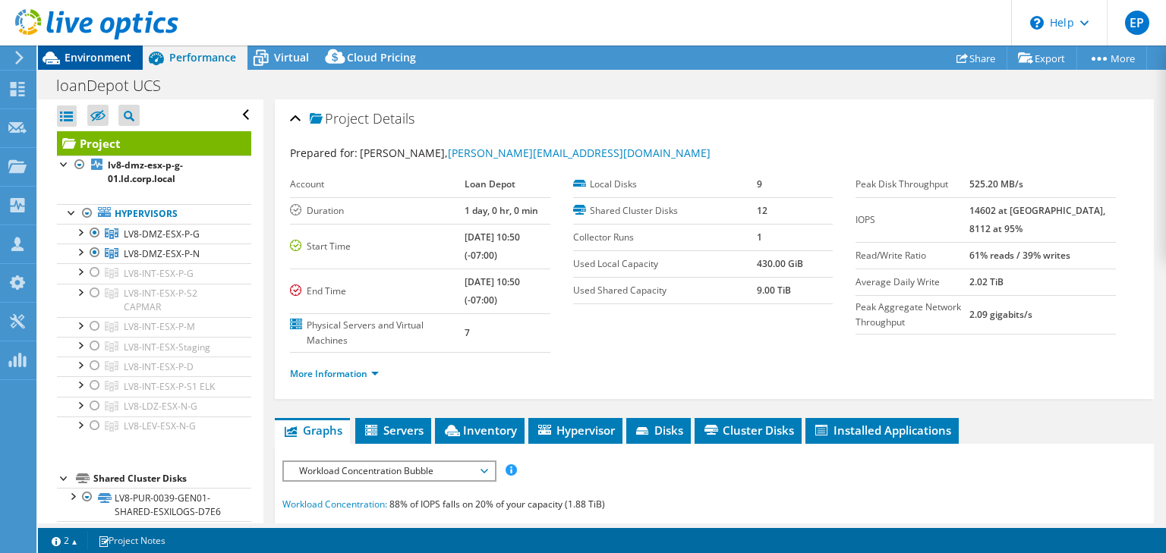
click at [91, 55] on span "Environment" at bounding box center [98, 57] width 67 height 14
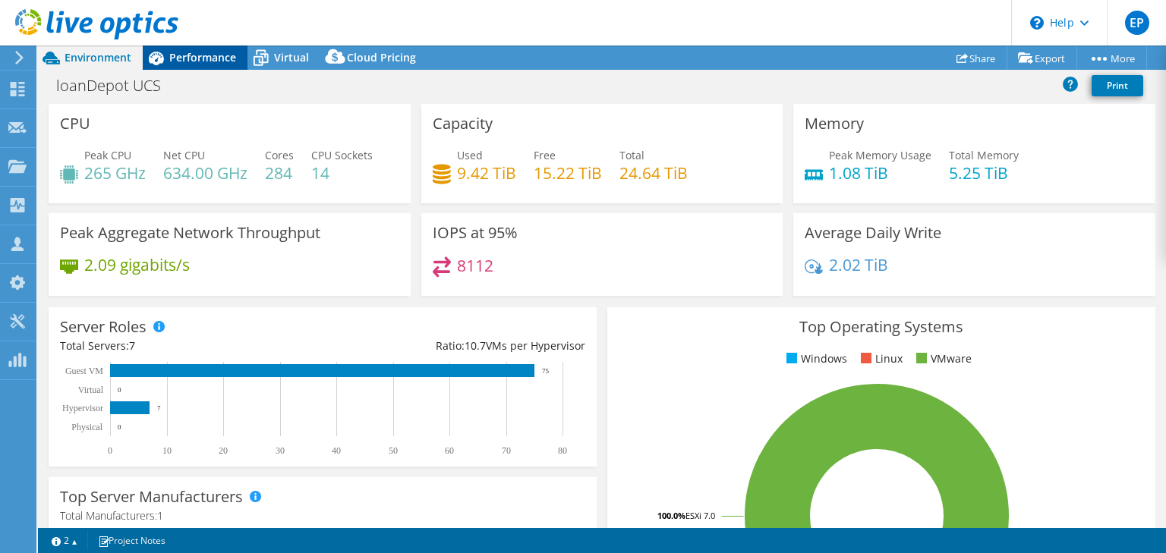
click at [200, 58] on span "Performance" at bounding box center [202, 57] width 67 height 14
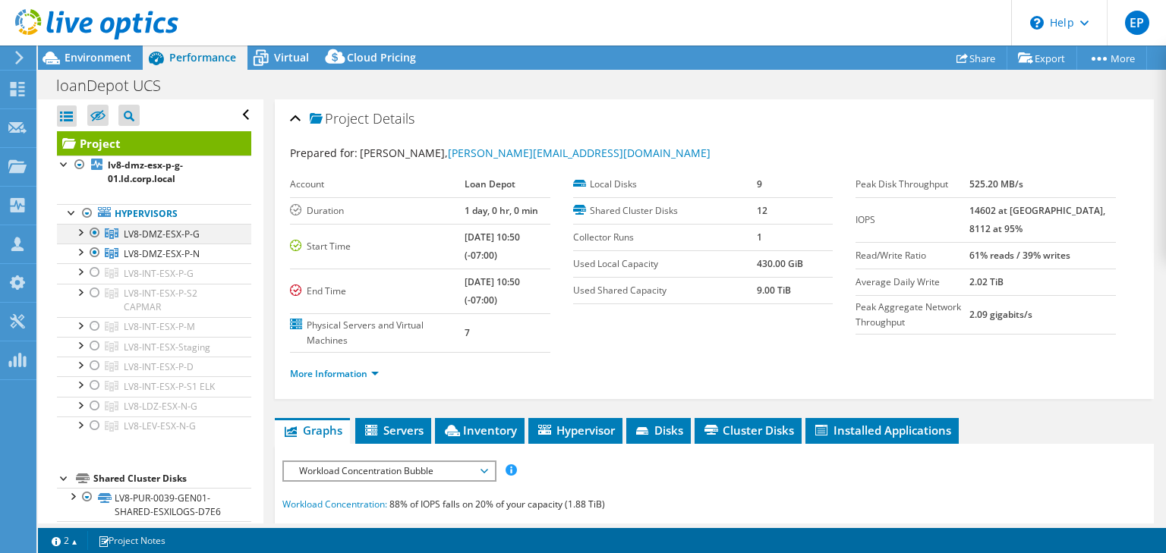
click at [95, 235] on div at bounding box center [94, 233] width 15 height 18
click at [96, 252] on div at bounding box center [94, 253] width 15 height 18
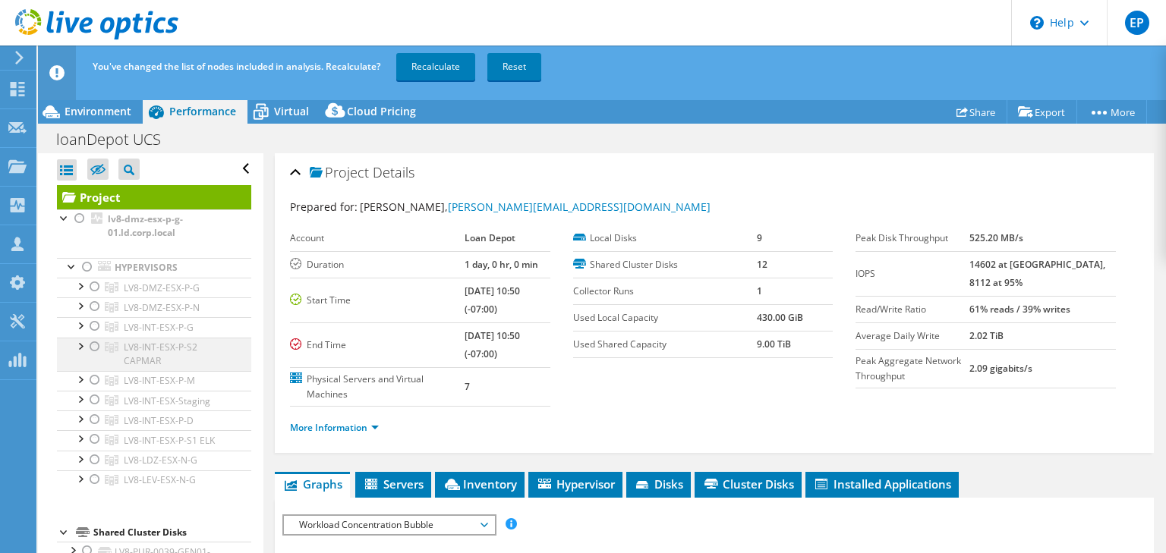
click at [92, 346] on div at bounding box center [94, 347] width 15 height 18
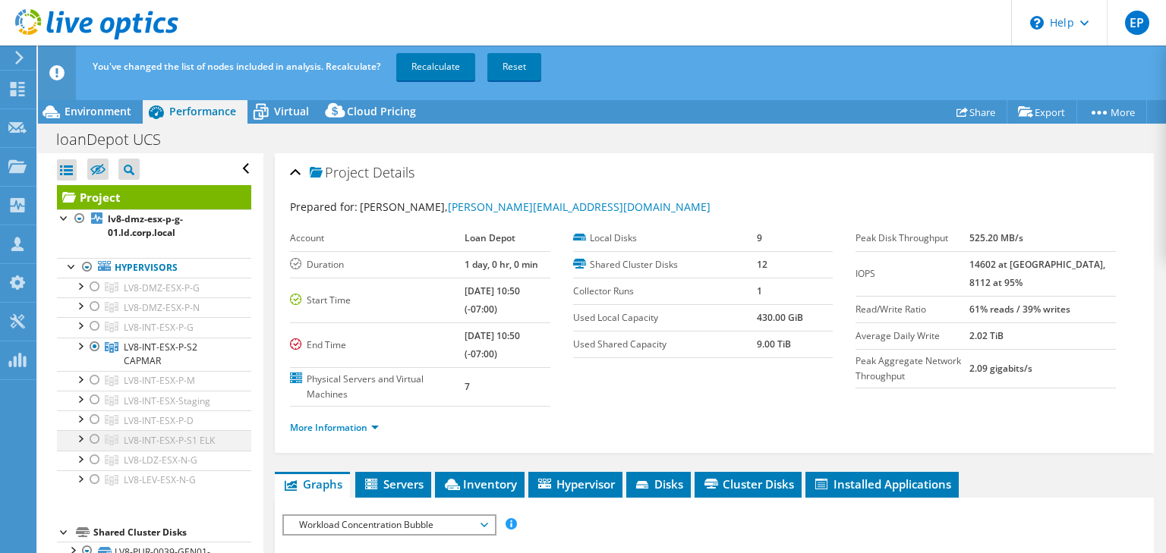
click at [93, 439] on div at bounding box center [94, 439] width 15 height 18
click at [444, 72] on link "Recalculate" at bounding box center [435, 66] width 79 height 27
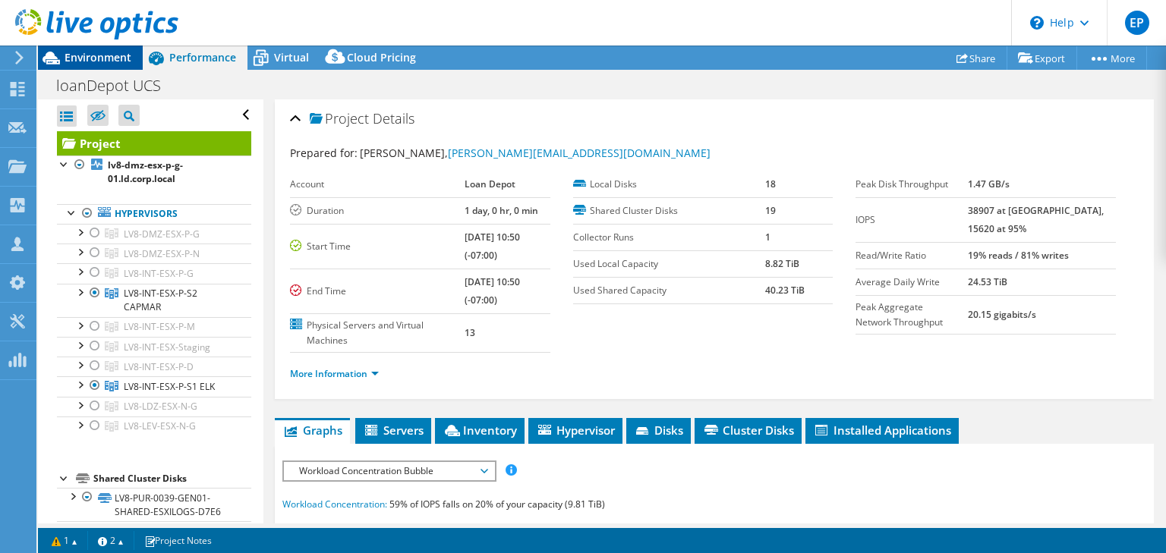
click at [89, 53] on span "Environment" at bounding box center [98, 57] width 67 height 14
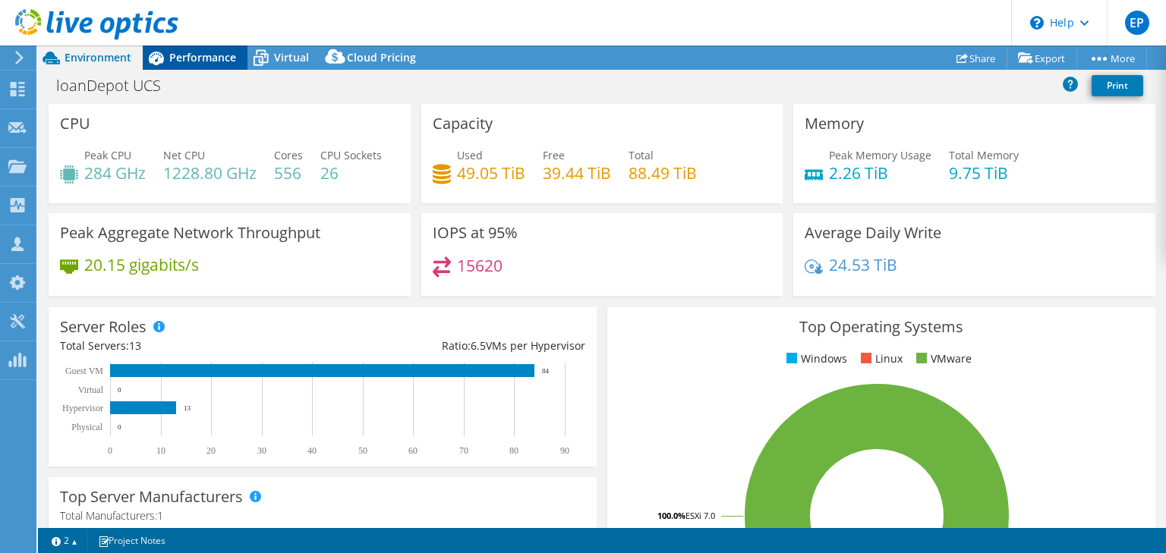
click at [185, 60] on span "Performance" at bounding box center [202, 57] width 67 height 14
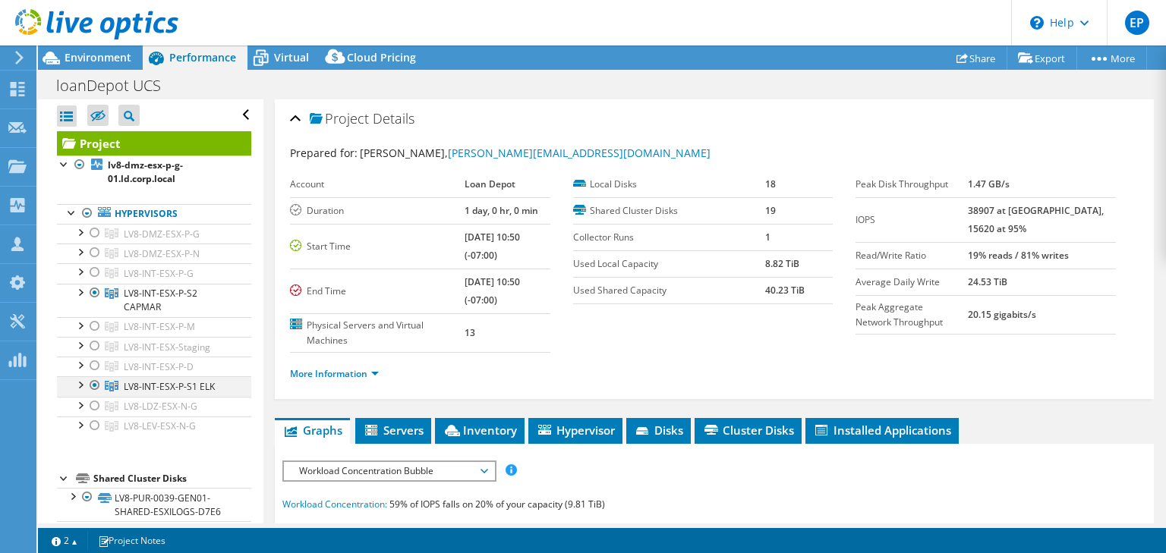
click at [97, 290] on div at bounding box center [94, 293] width 15 height 18
click at [95, 383] on div at bounding box center [94, 386] width 15 height 18
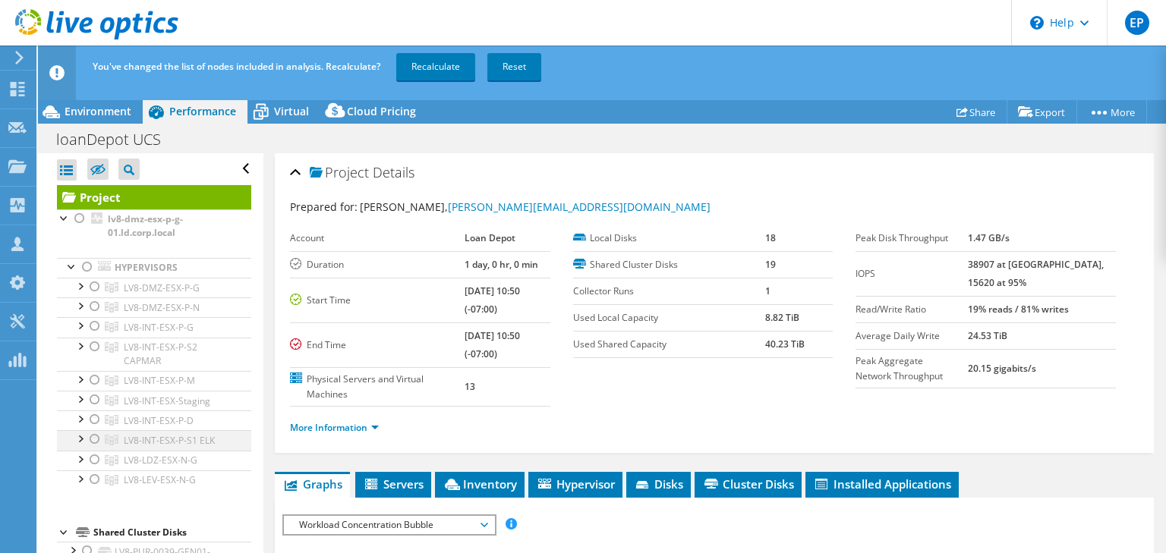
drag, startPoint x: 95, startPoint y: 456, endPoint x: 86, endPoint y: 443, distance: 15.8
click at [95, 456] on div at bounding box center [94, 460] width 15 height 18
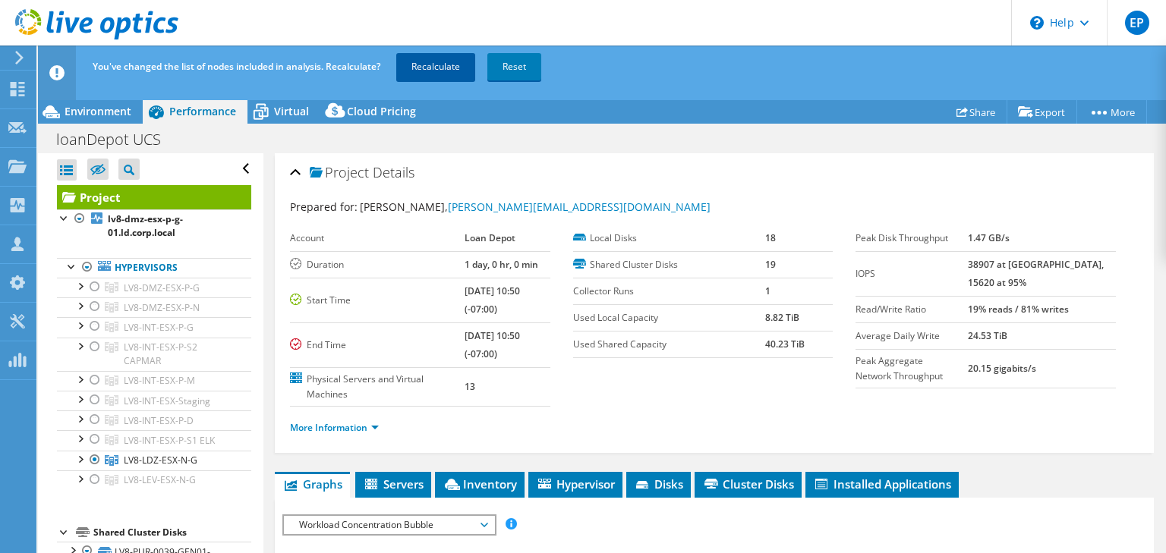
click at [449, 63] on link "Recalculate" at bounding box center [435, 66] width 79 height 27
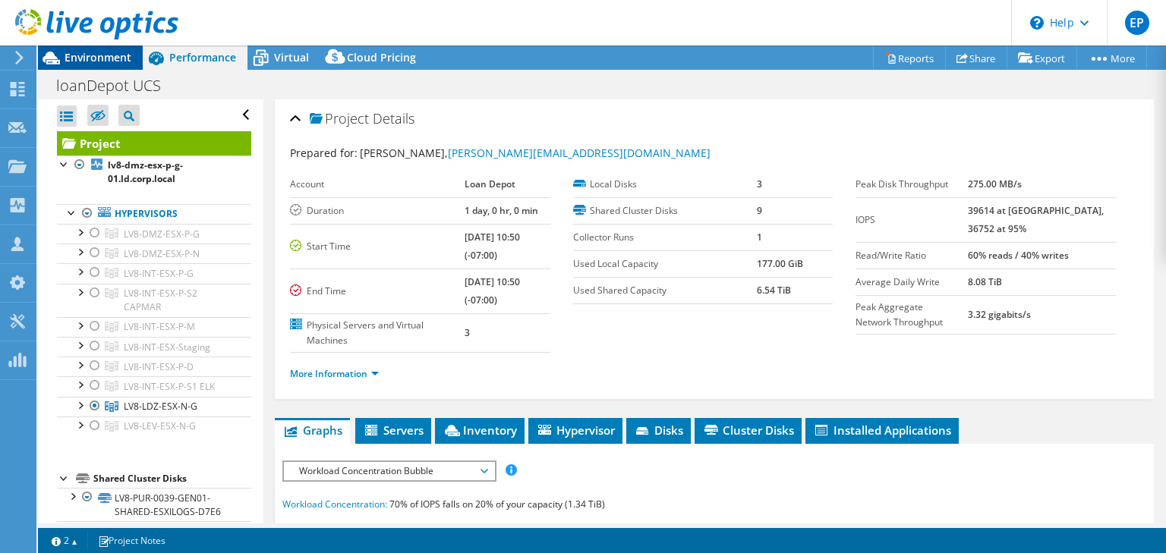
click at [84, 52] on span "Environment" at bounding box center [98, 57] width 67 height 14
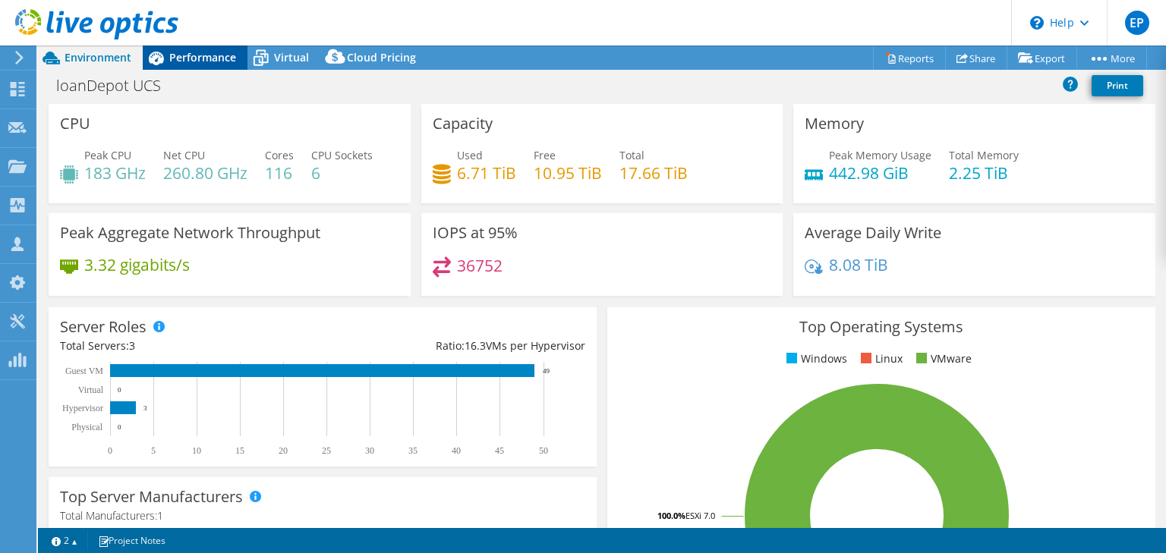
click at [170, 55] on span "Performance" at bounding box center [202, 57] width 67 height 14
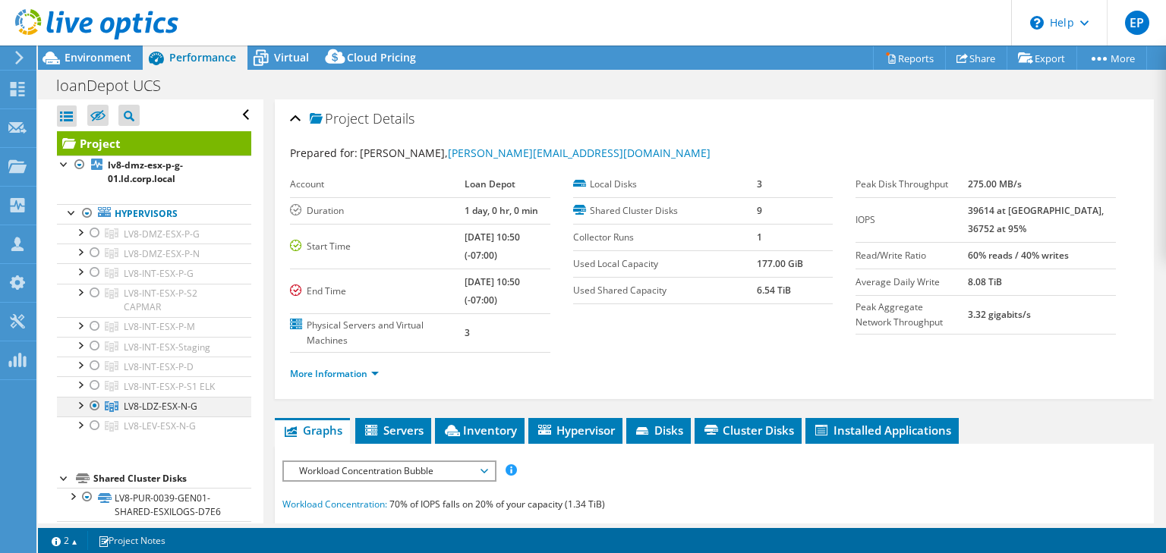
click at [96, 404] on div at bounding box center [94, 406] width 15 height 18
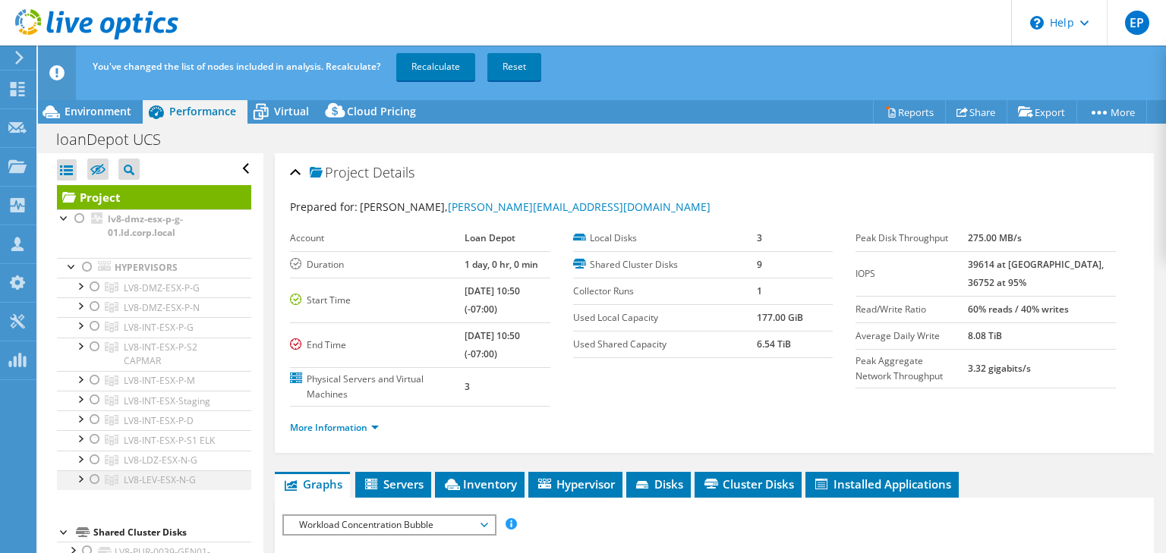
click at [95, 480] on div at bounding box center [94, 480] width 15 height 18
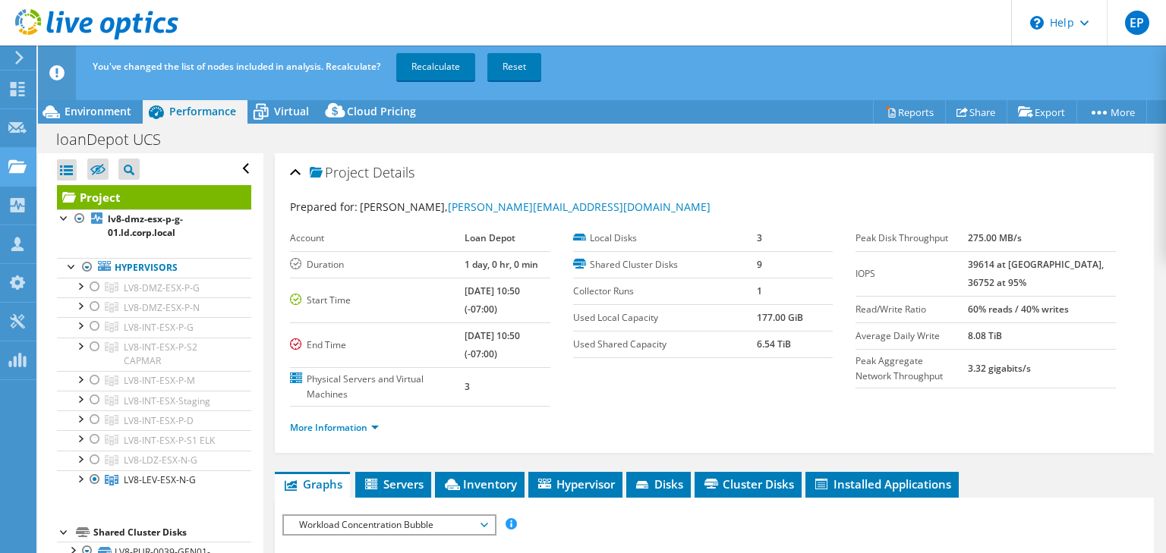
drag, startPoint x: 432, startPoint y: 64, endPoint x: 26, endPoint y: 173, distance: 420.6
click at [432, 64] on link "Recalculate" at bounding box center [435, 66] width 79 height 27
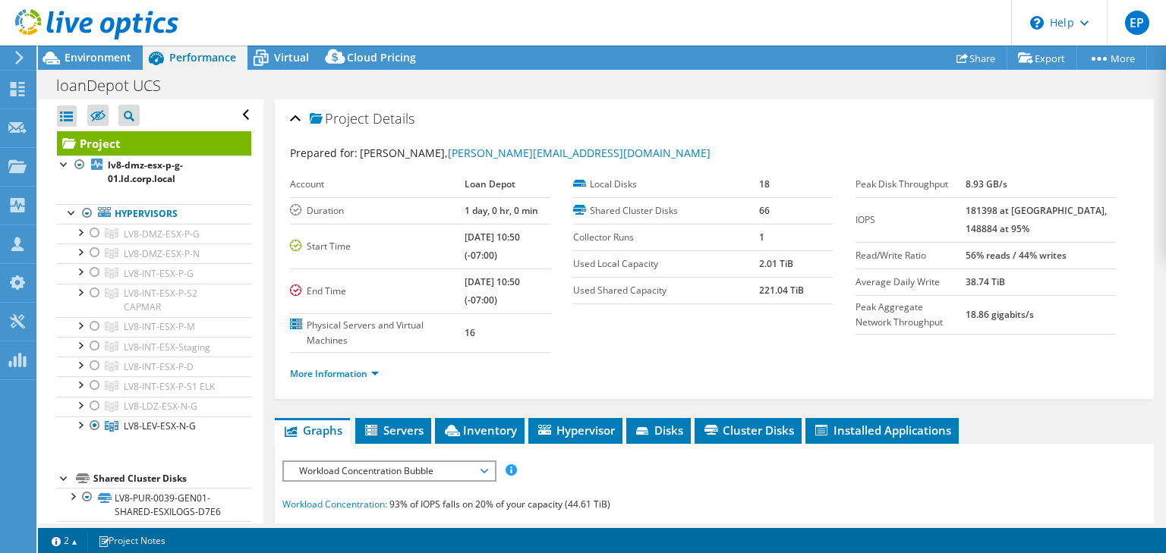
select select "USD"
click at [105, 59] on span "Environment" at bounding box center [98, 57] width 67 height 14
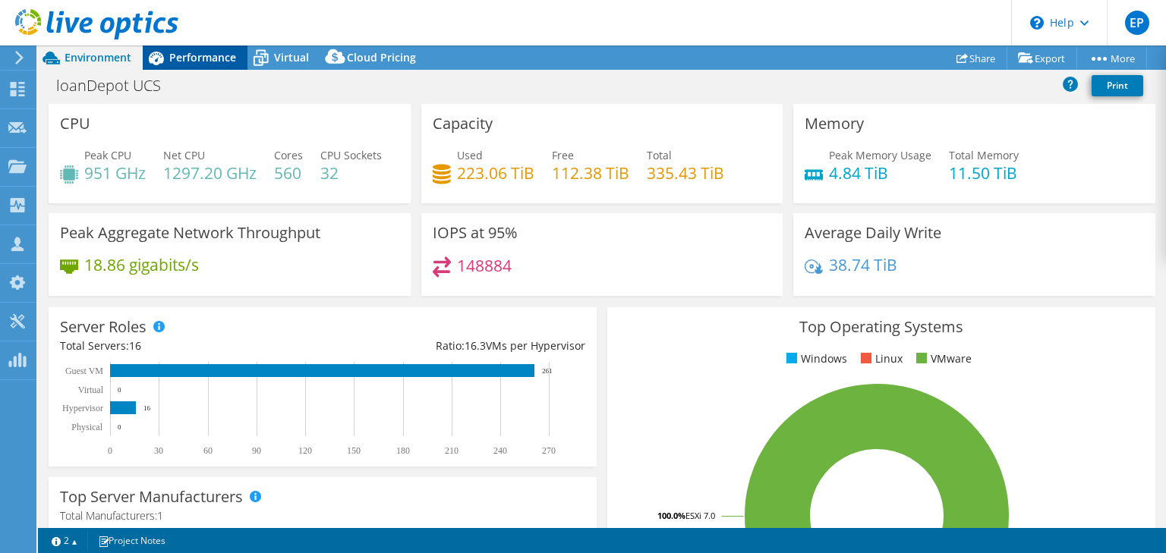
click at [187, 61] on span "Performance" at bounding box center [202, 57] width 67 height 14
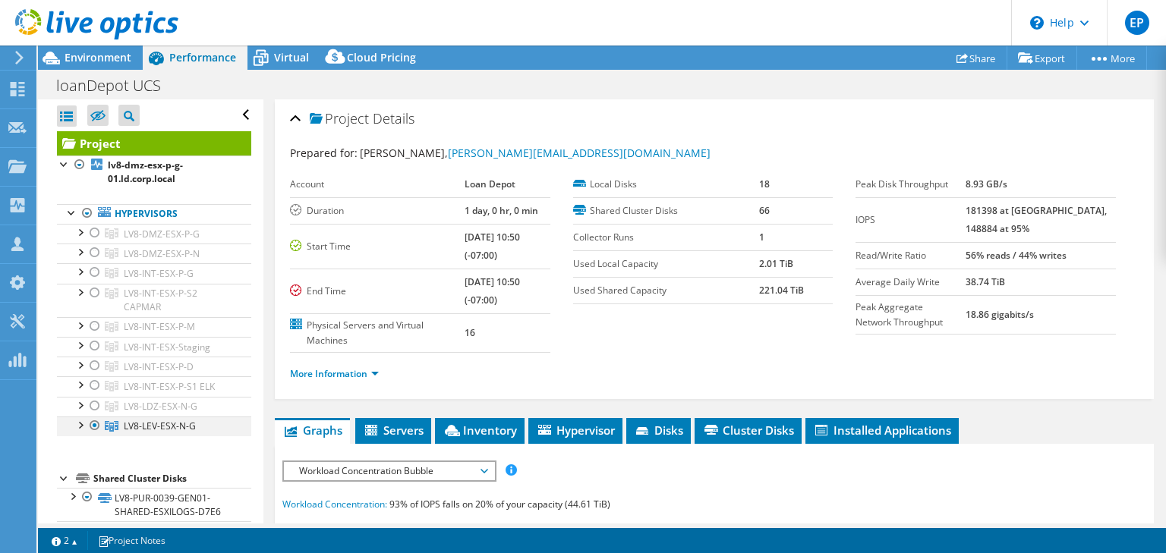
click at [93, 424] on div at bounding box center [94, 426] width 15 height 18
click at [94, 343] on div at bounding box center [94, 346] width 15 height 18
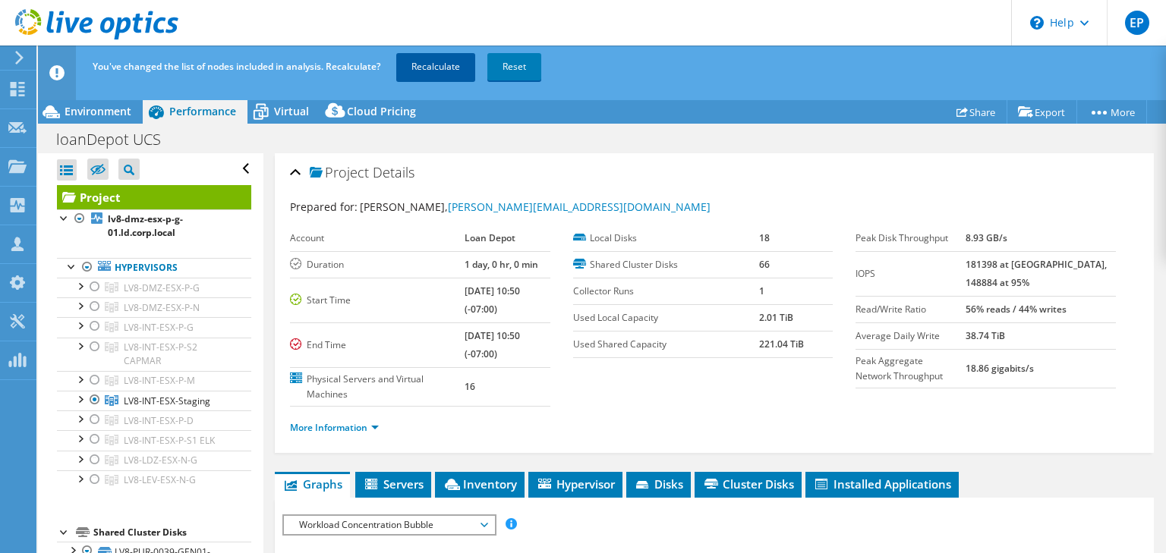
click at [443, 76] on link "Recalculate" at bounding box center [435, 66] width 79 height 27
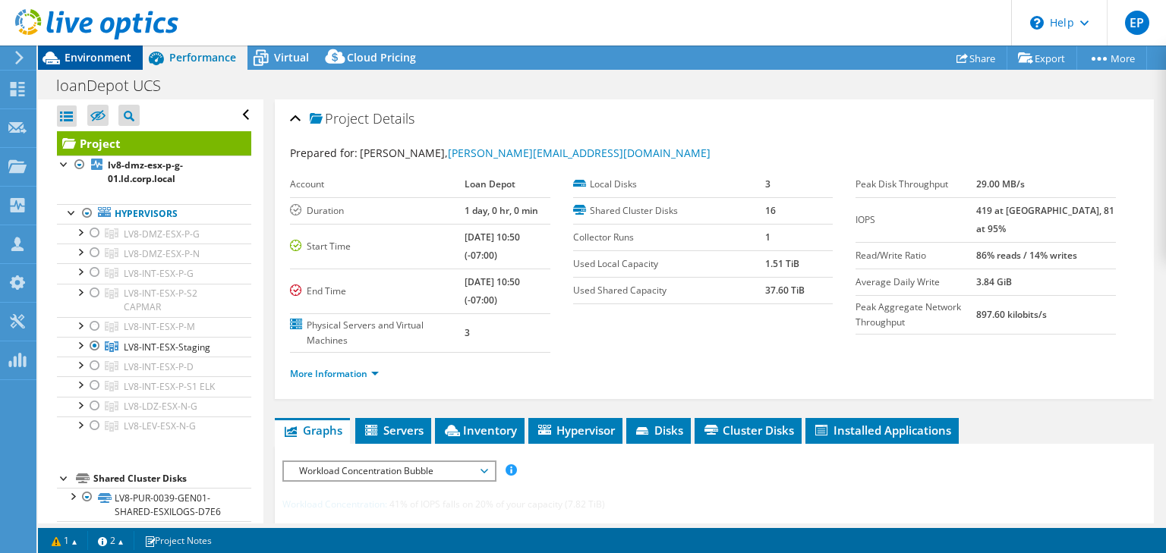
click at [103, 61] on span "Environment" at bounding box center [98, 57] width 67 height 14
